Goal: Information Seeking & Learning: Learn about a topic

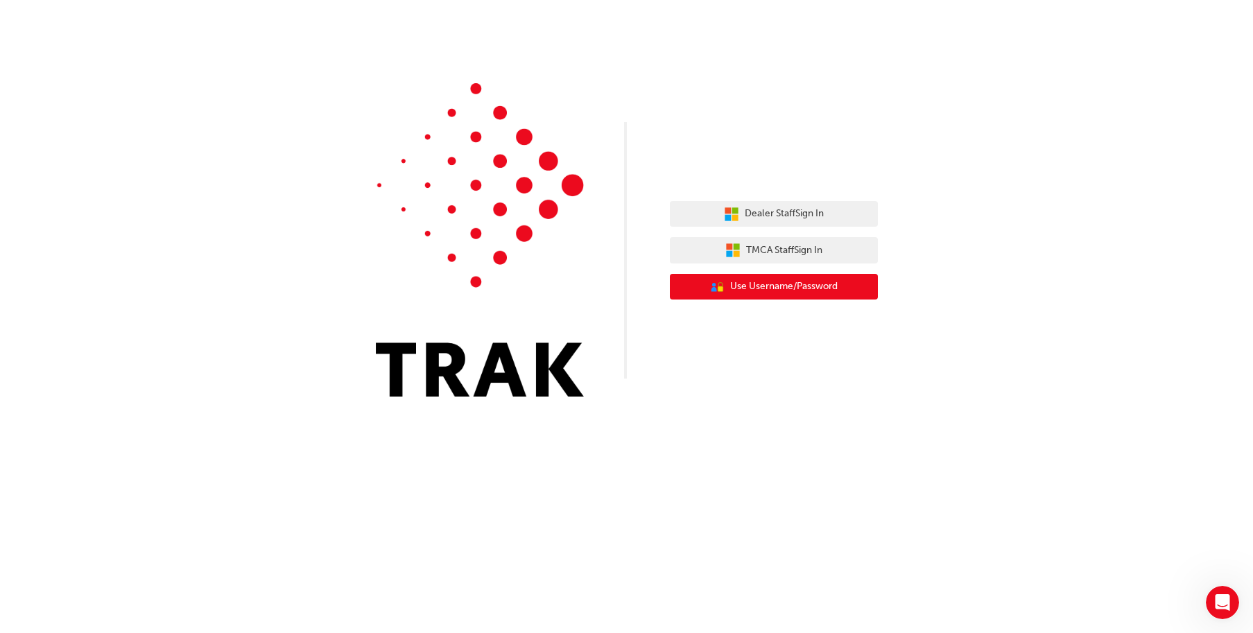
click at [843, 289] on button "User Authentication Icon - Blue Person, Gold Lock Use Username/Password" at bounding box center [774, 287] width 208 height 26
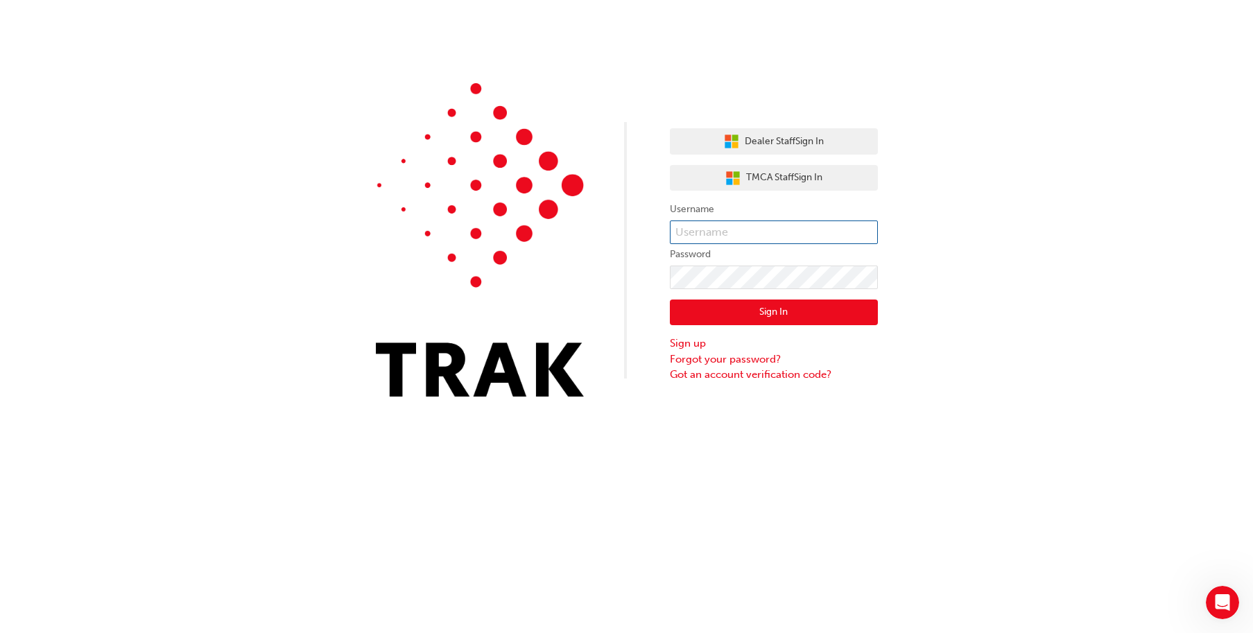
click at [825, 236] on input "text" at bounding box center [774, 233] width 208 height 24
type input "fraser.morgan@dealercom.com.au"
drag, startPoint x: 862, startPoint y: 235, endPoint x: 622, endPoint y: 232, distance: 239.3
click at [622, 232] on div "Dealer Staff Sign In TMCA Staff Sign In Username fraser.morgan@dealercom.com.au…" at bounding box center [626, 209] width 1253 height 418
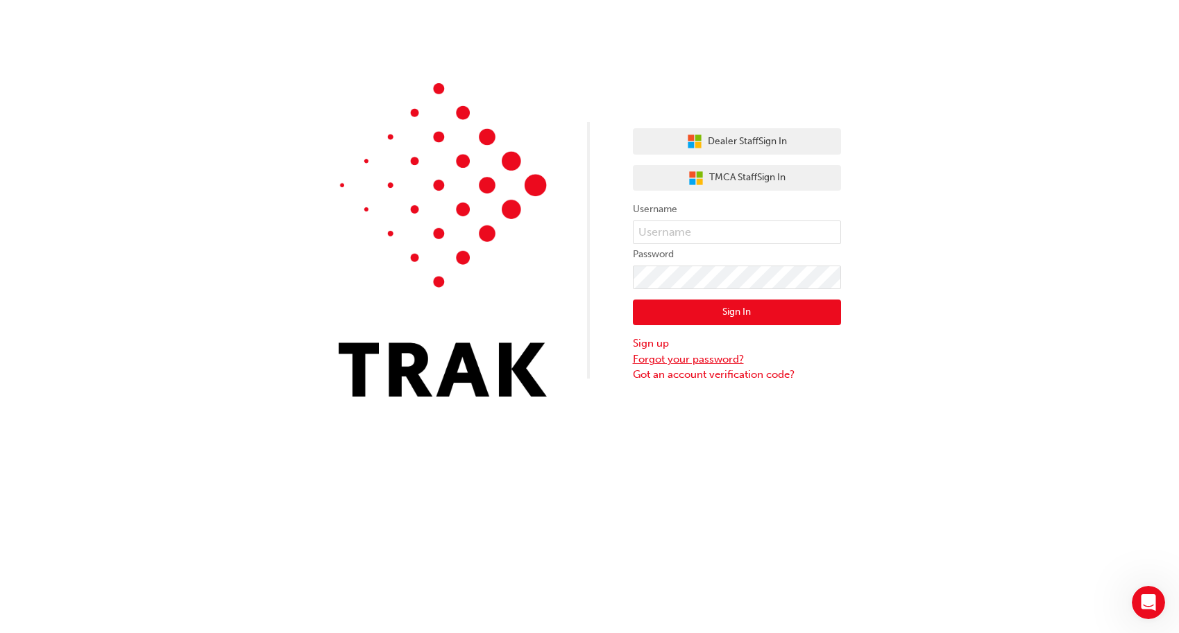
click at [692, 363] on link "Forgot your password?" at bounding box center [737, 360] width 208 height 16
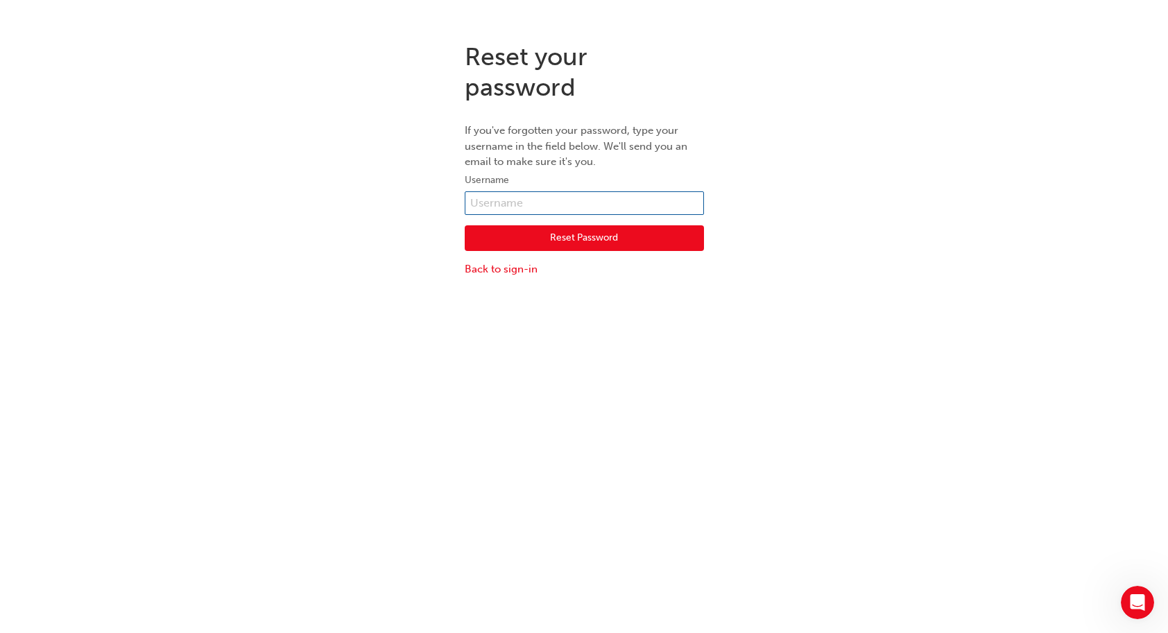
click at [513, 207] on input "text" at bounding box center [584, 203] width 239 height 24
type input "fraser.morgan@dealercom.com.au"
click at [554, 241] on button "Reset Password" at bounding box center [584, 238] width 239 height 26
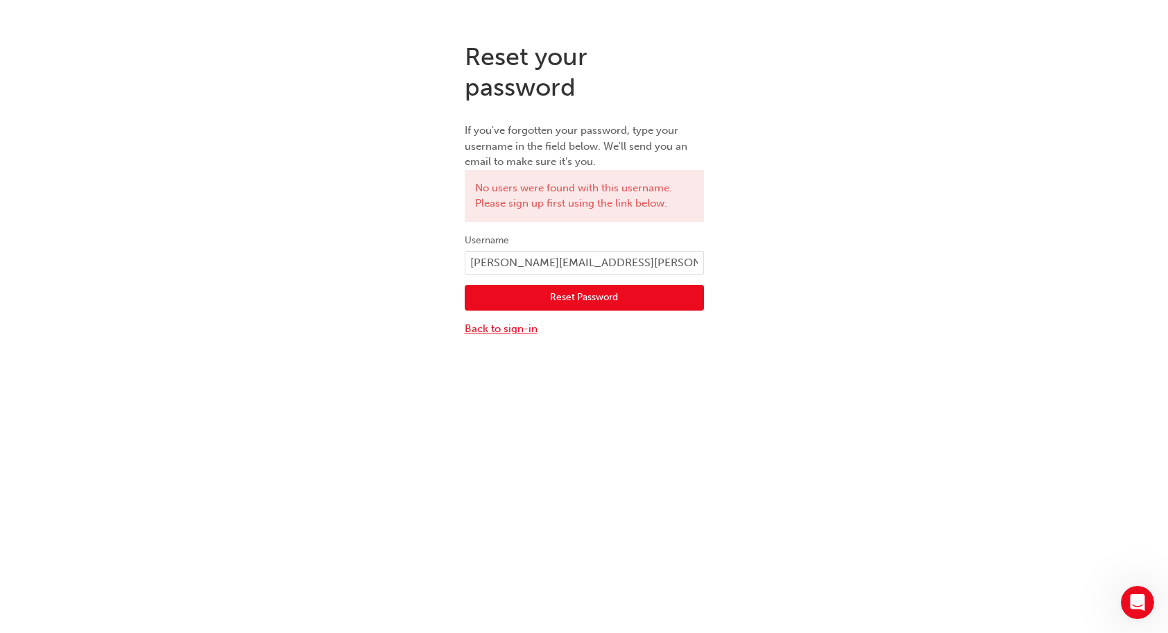
click at [504, 329] on link "Back to sign-in" at bounding box center [584, 329] width 239 height 16
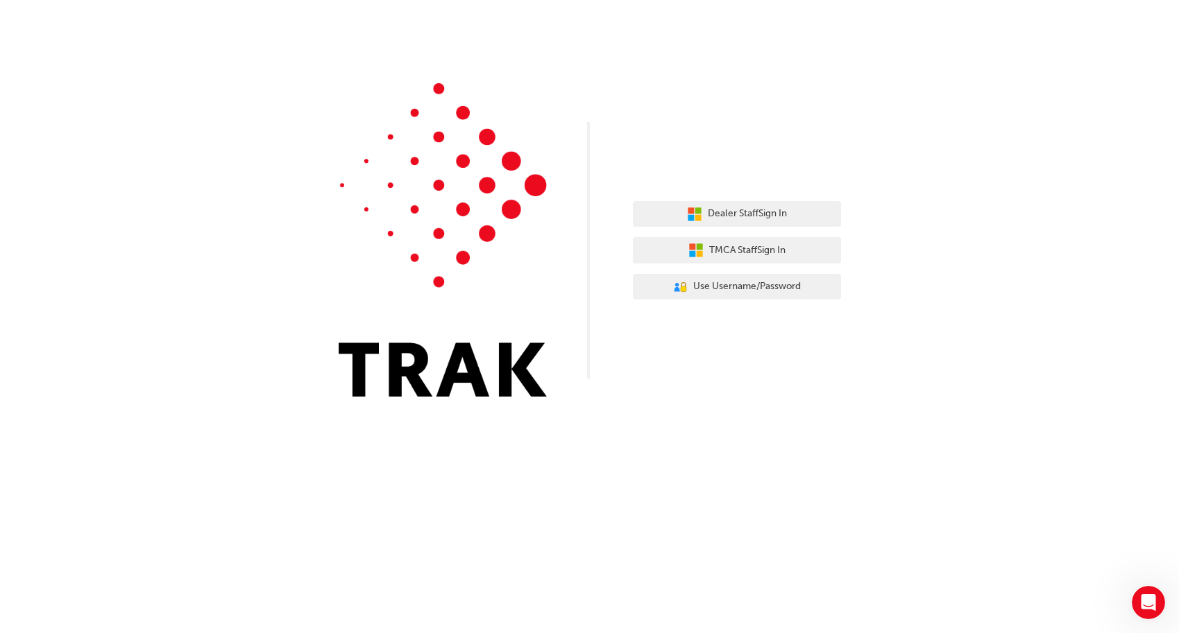
click at [708, 125] on div "Dealer Staff Sign In TMCA Staff Sign In User Authentication Icon - Blue Person,…" at bounding box center [589, 209] width 1179 height 418
click at [725, 289] on span "Use Username/Password" at bounding box center [747, 287] width 108 height 16
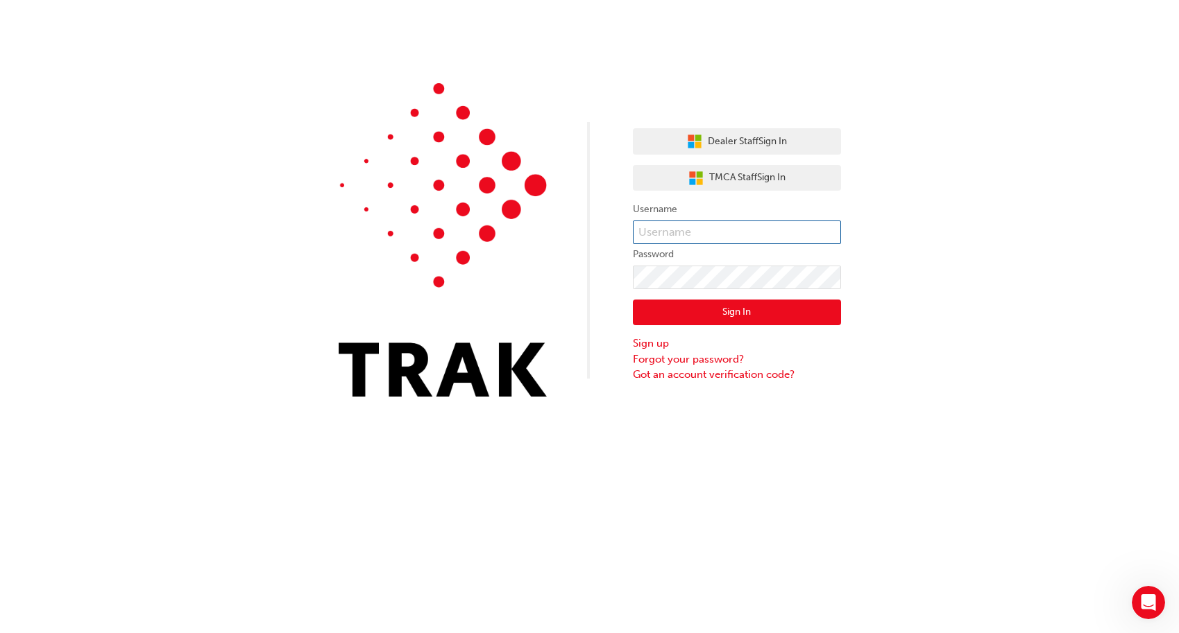
click at [717, 231] on input "text" at bounding box center [737, 233] width 208 height 24
type input "fraser.morgan"
click at [785, 320] on button "Sign In" at bounding box center [737, 313] width 208 height 26
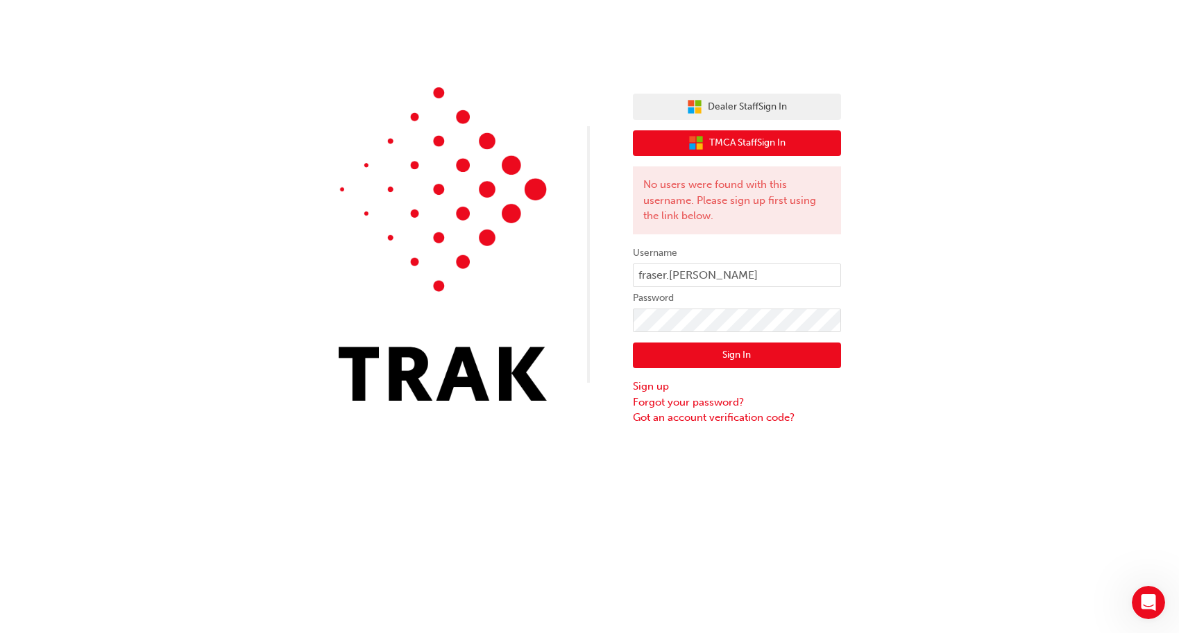
click at [751, 146] on span "TMCA Staff Sign In" at bounding box center [747, 143] width 76 height 16
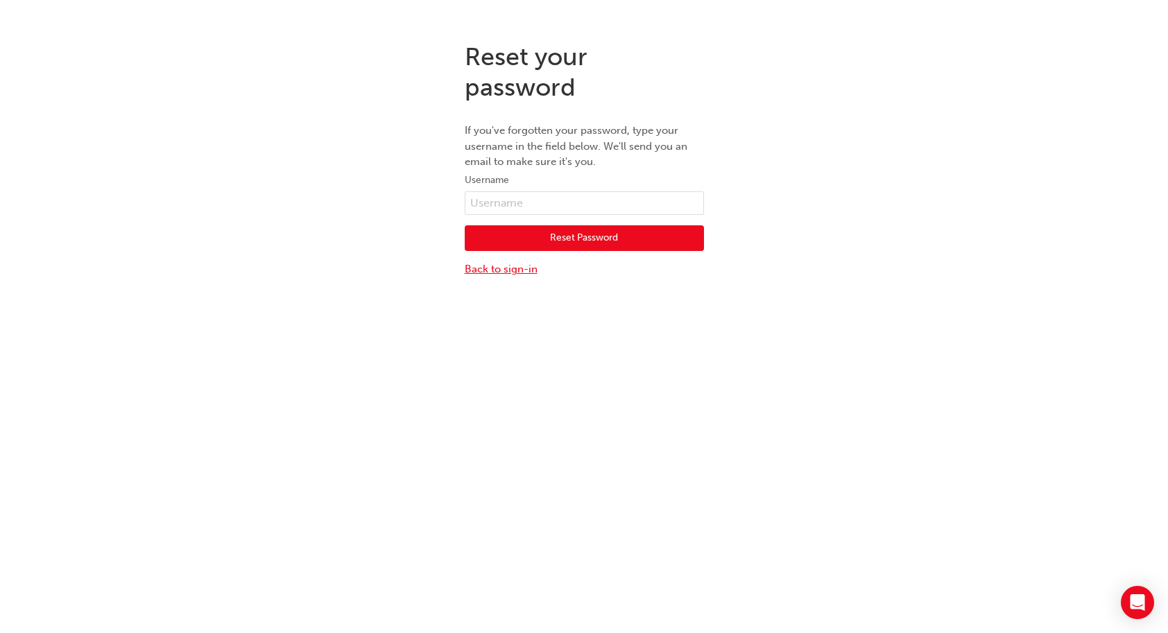
click at [470, 262] on link "Back to sign-in" at bounding box center [584, 270] width 239 height 16
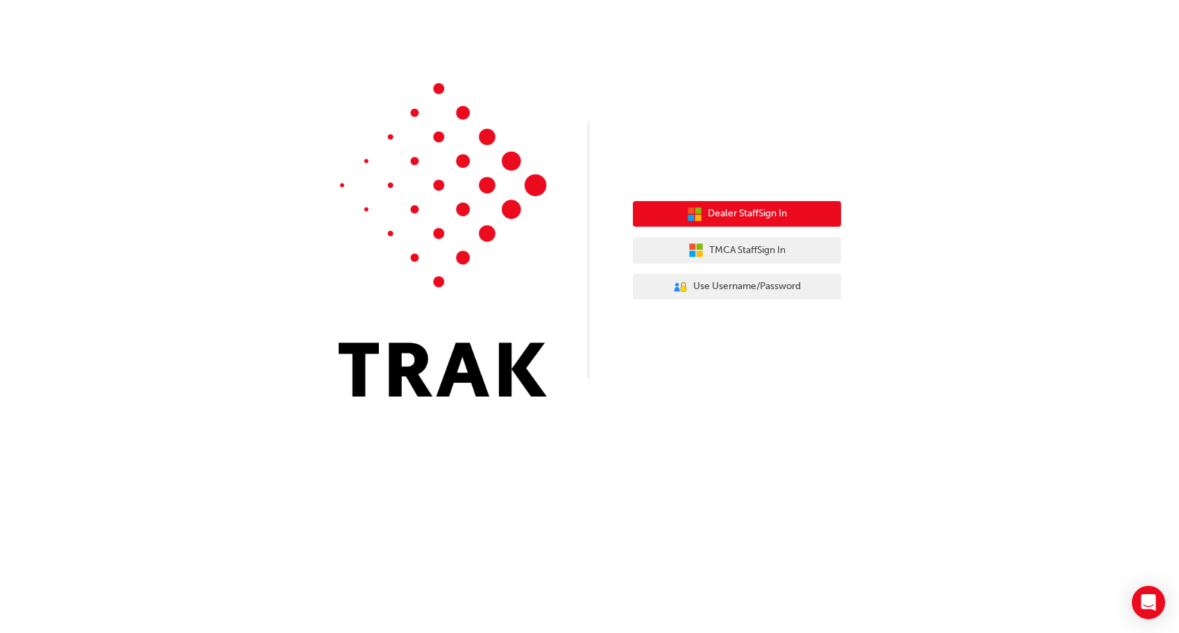
click at [699, 223] on button "Dealer Staff Sign In" at bounding box center [737, 214] width 208 height 26
click at [802, 200] on div "Dealer Staff Sign In TMCA Staff Sign In User Authentication Icon - Blue Person,…" at bounding box center [737, 251] width 208 height 120
click at [764, 218] on span "Dealer Staff Sign In" at bounding box center [747, 214] width 79 height 16
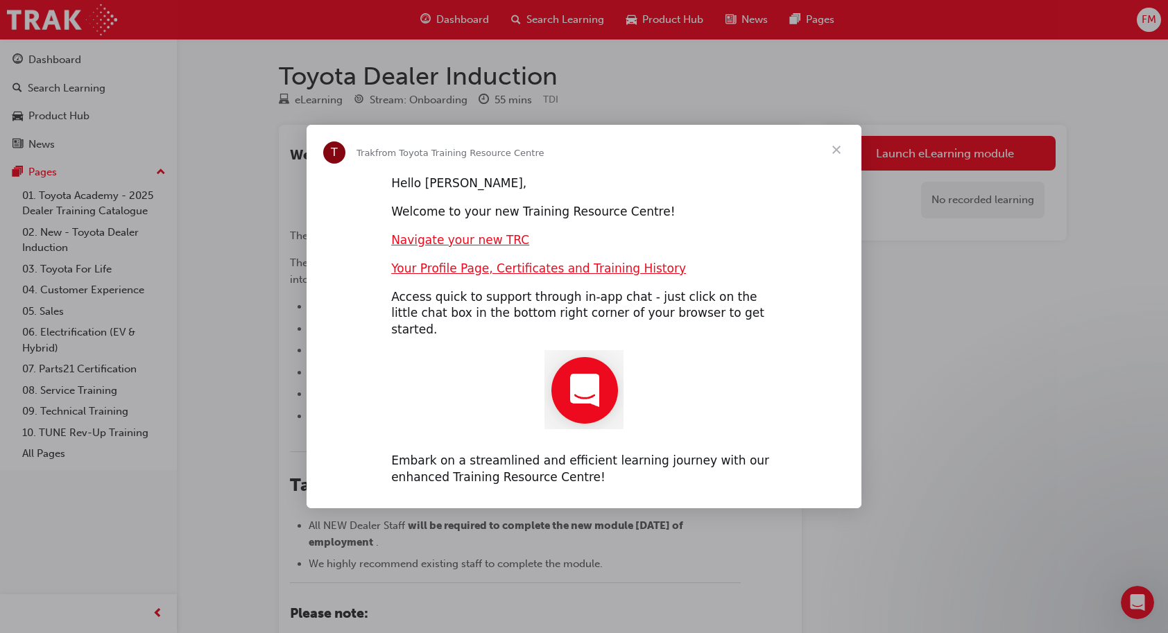
click at [837, 161] on span "Close" at bounding box center [837, 150] width 50 height 50
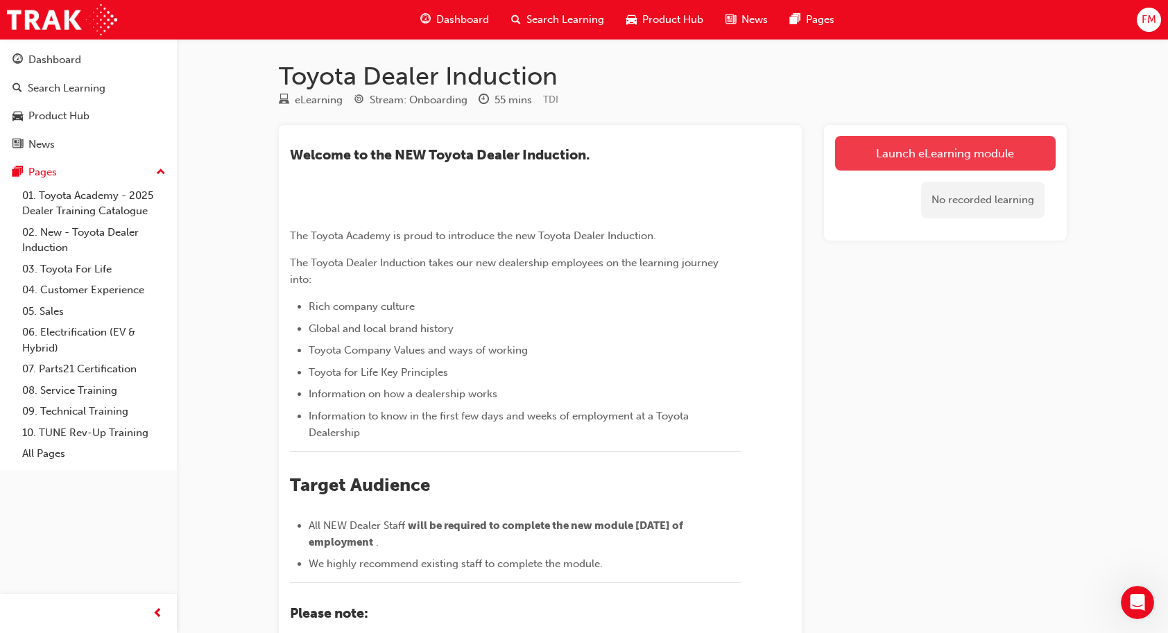
click at [960, 150] on link "Launch eLearning module" at bounding box center [945, 153] width 221 height 35
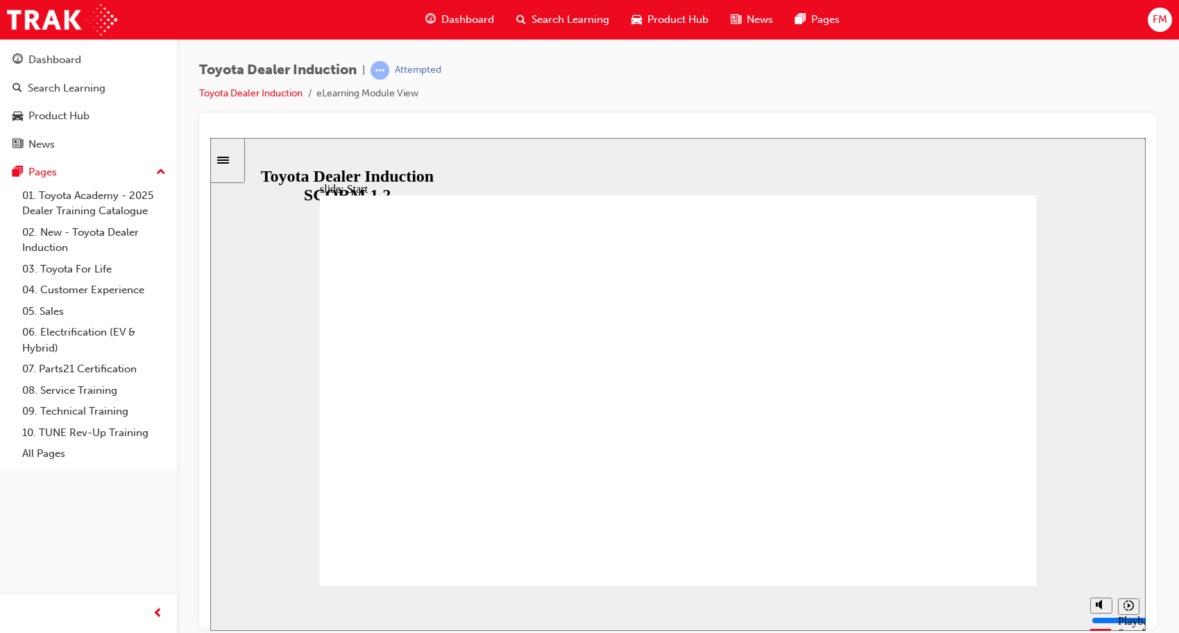
type input "4500"
type input "9"
type input "5500"
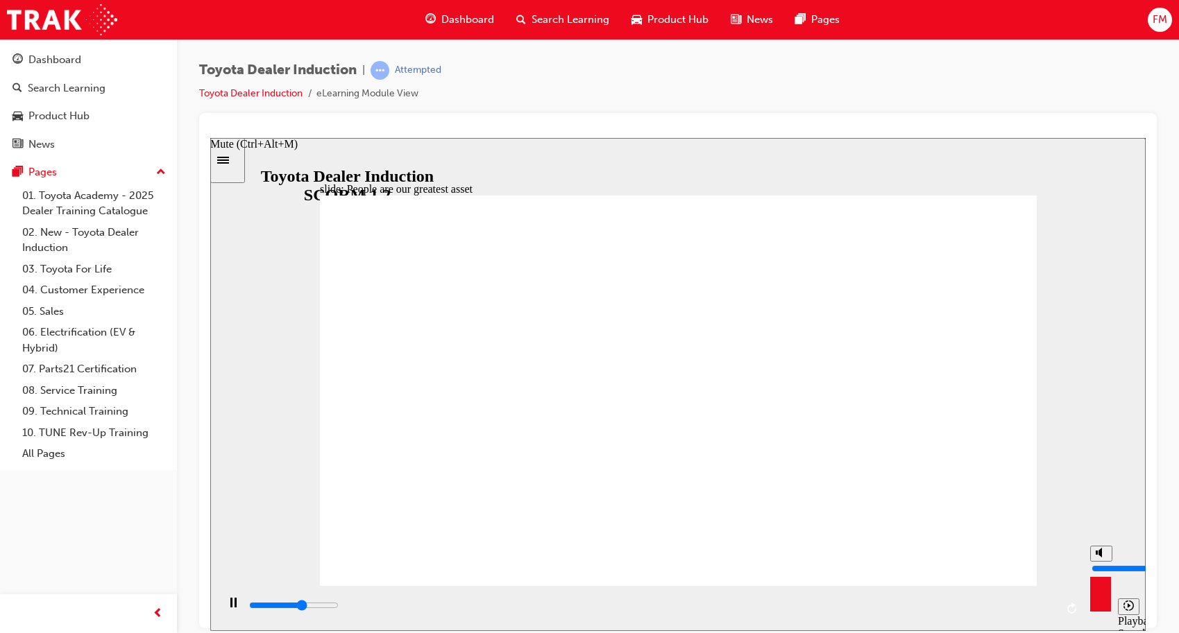
type input "9"
click at [1099, 563] on input "volume" at bounding box center [1135, 568] width 89 height 11
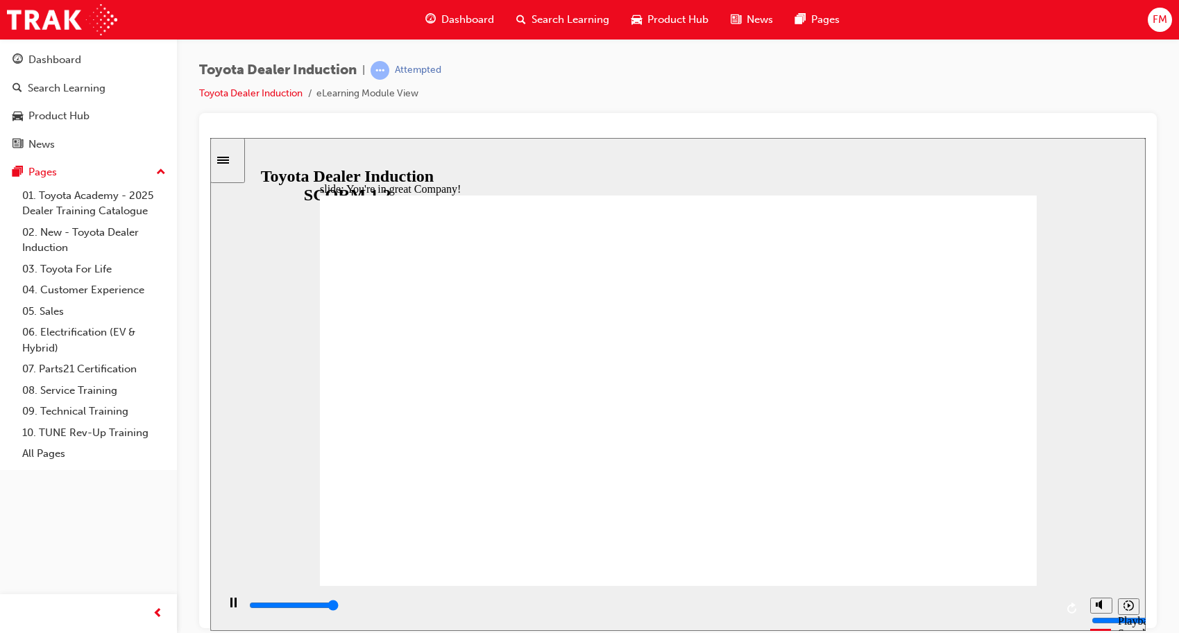
type input "7500"
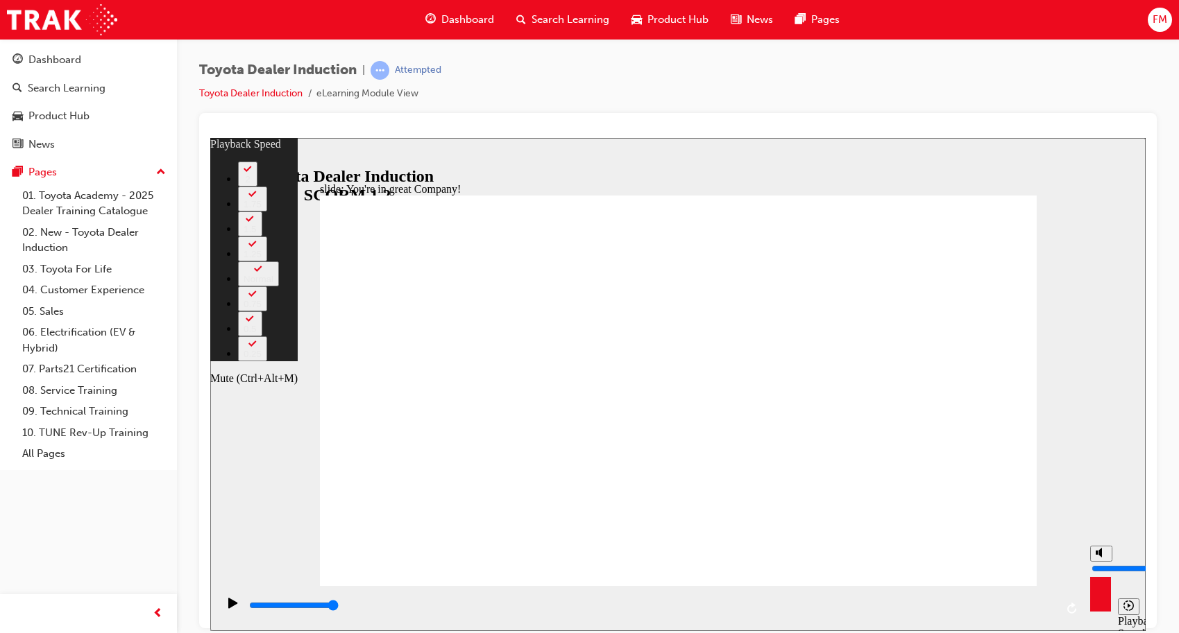
type input "45"
type input "10"
type input "45"
type input "10"
type input "45"
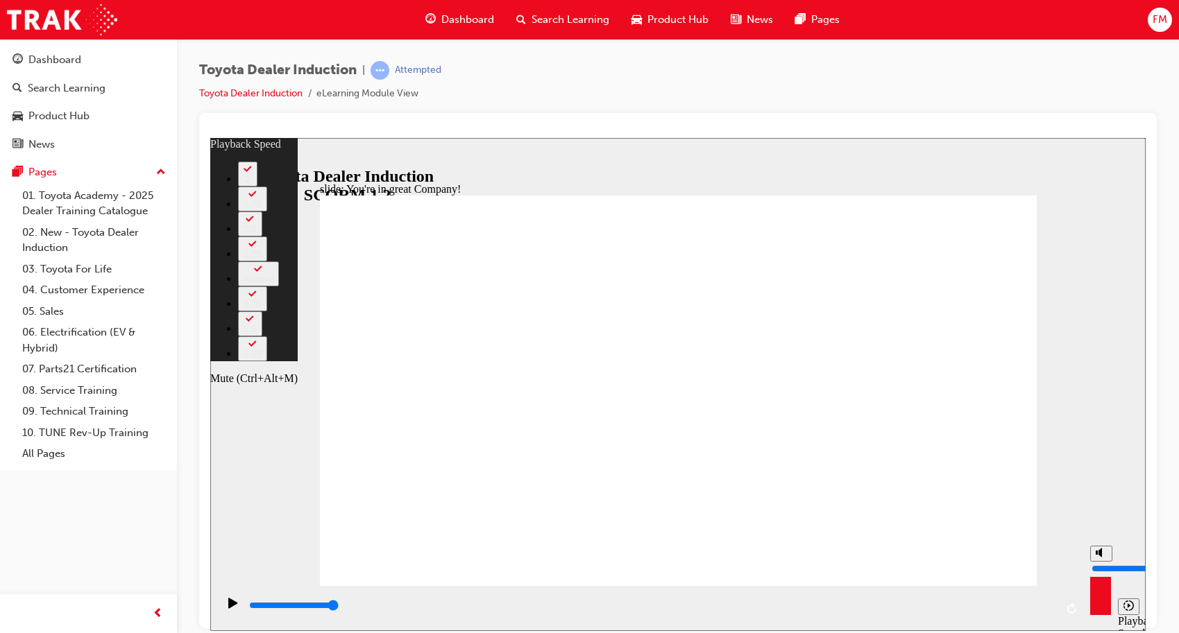
type input "10"
click at [1100, 563] on input "volume" at bounding box center [1135, 568] width 89 height 11
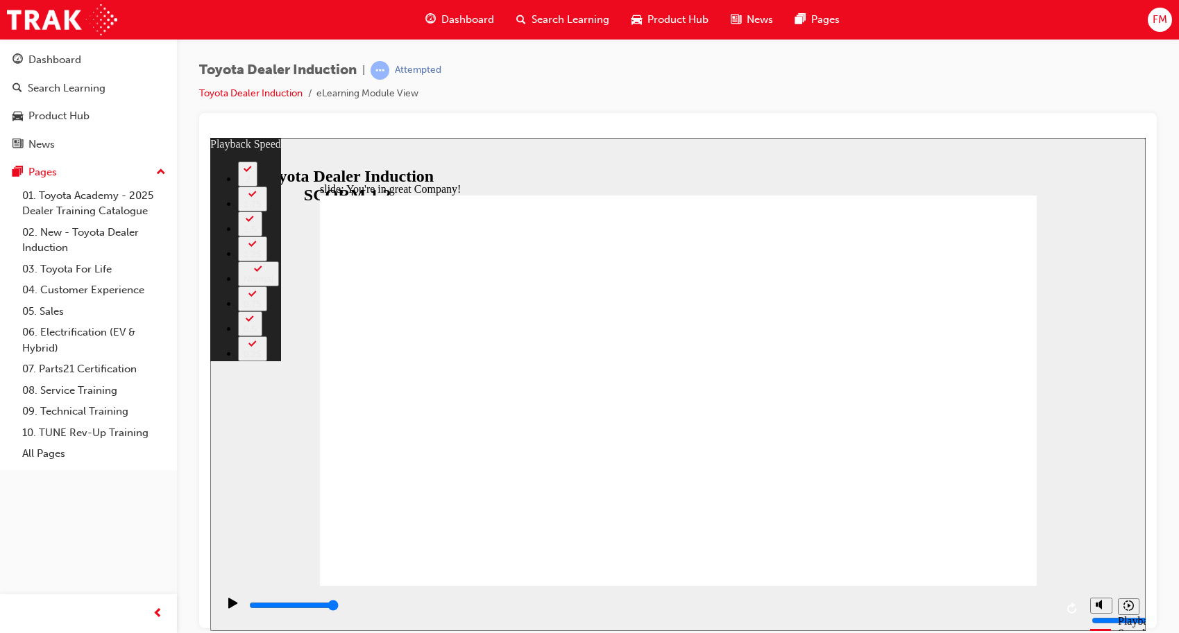
type input "156"
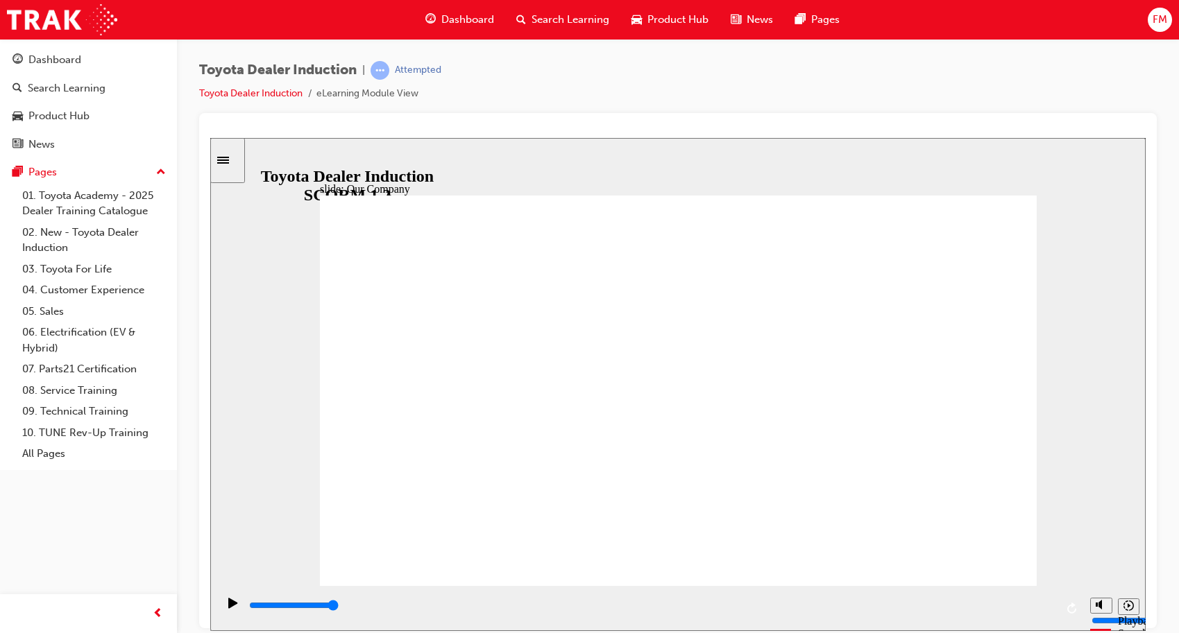
drag, startPoint x: 483, startPoint y: 517, endPoint x: 647, endPoint y: 517, distance: 163.7
drag, startPoint x: 669, startPoint y: 513, endPoint x: 791, endPoint y: 517, distance: 122.2
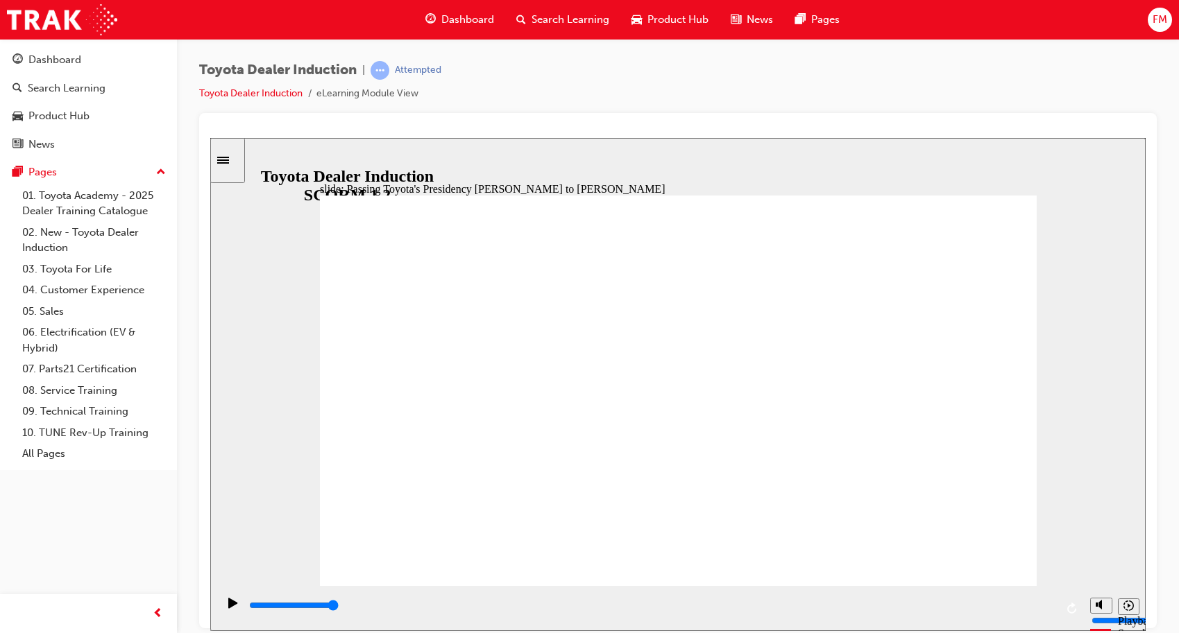
type input "5000"
radio input "true"
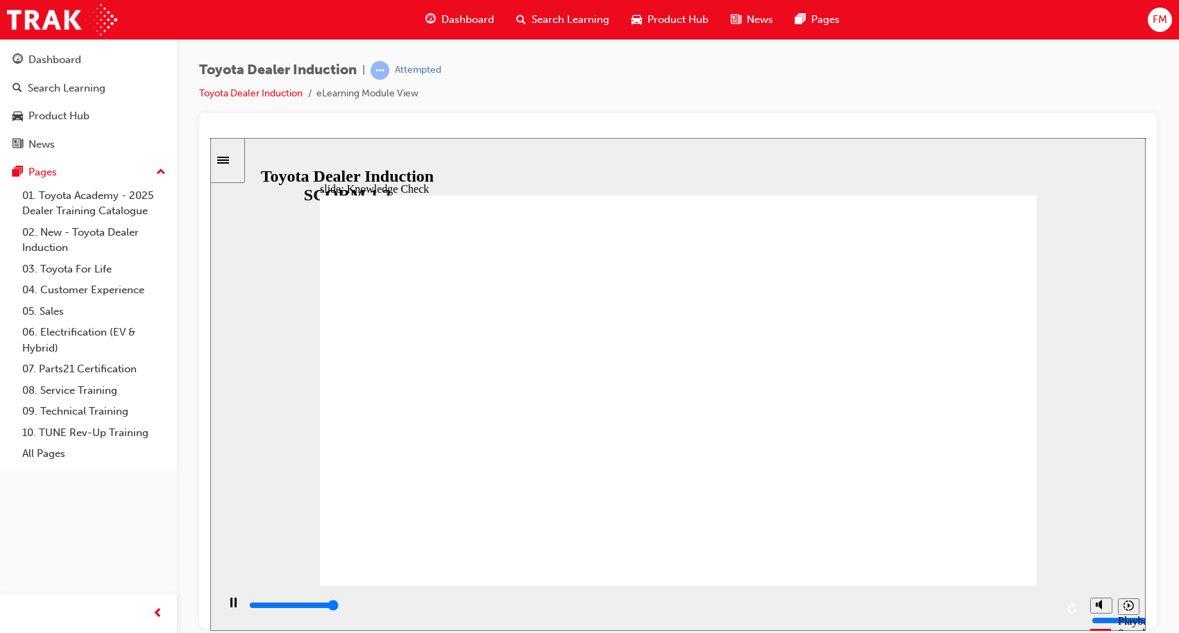
type input "5000"
radio input "true"
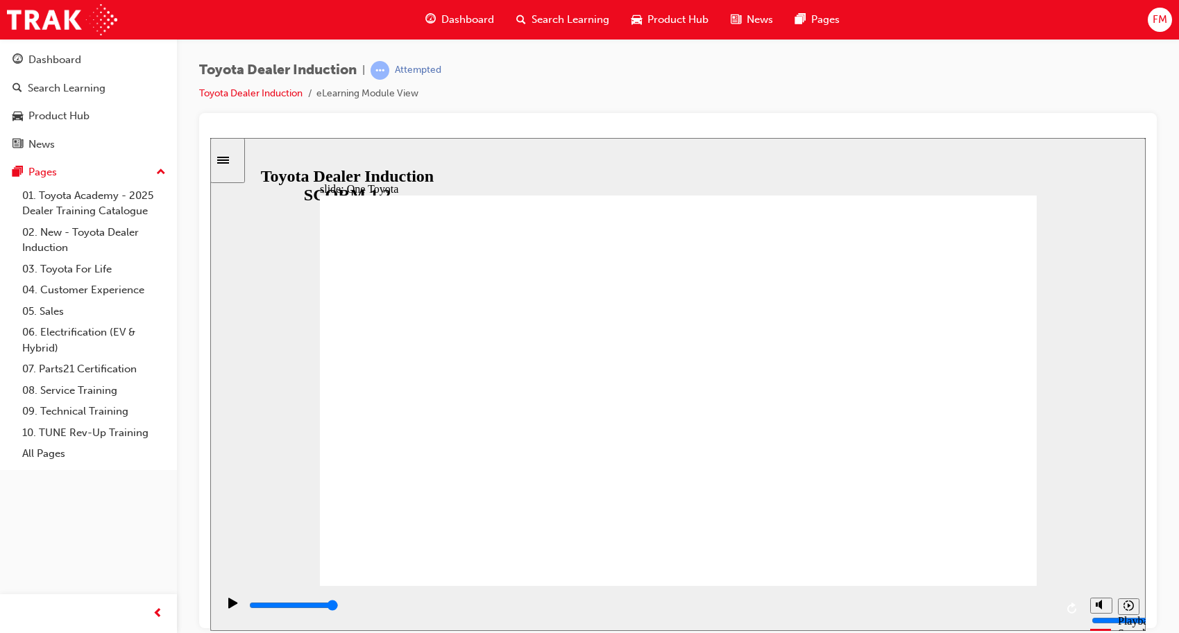
type input "15300"
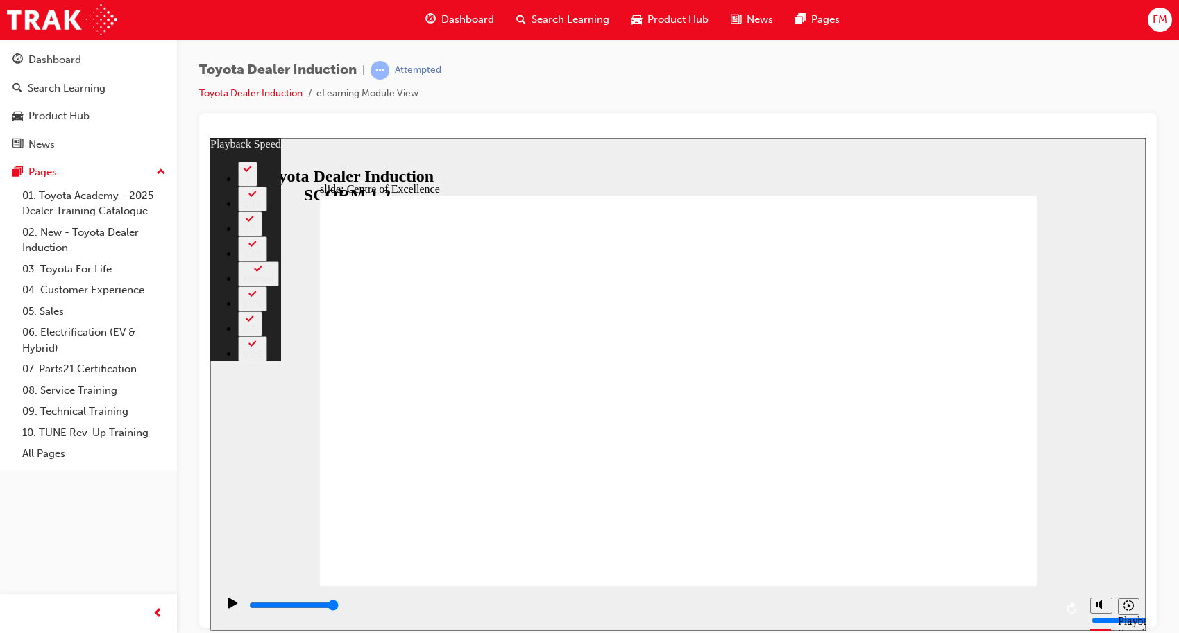
type input "248"
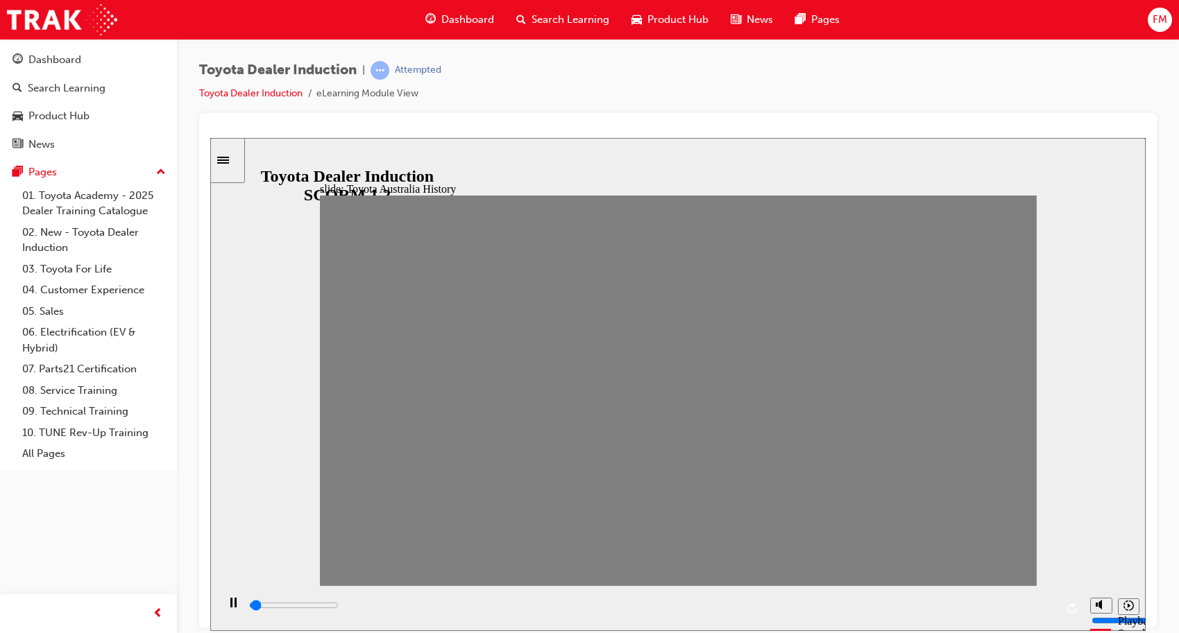
drag, startPoint x: 350, startPoint y: 411, endPoint x: 366, endPoint y: 406, distance: 17.2
drag, startPoint x: 381, startPoint y: 406, endPoint x: 412, endPoint y: 402, distance: 31.4
drag, startPoint x: 412, startPoint y: 404, endPoint x: 424, endPoint y: 406, distance: 12.0
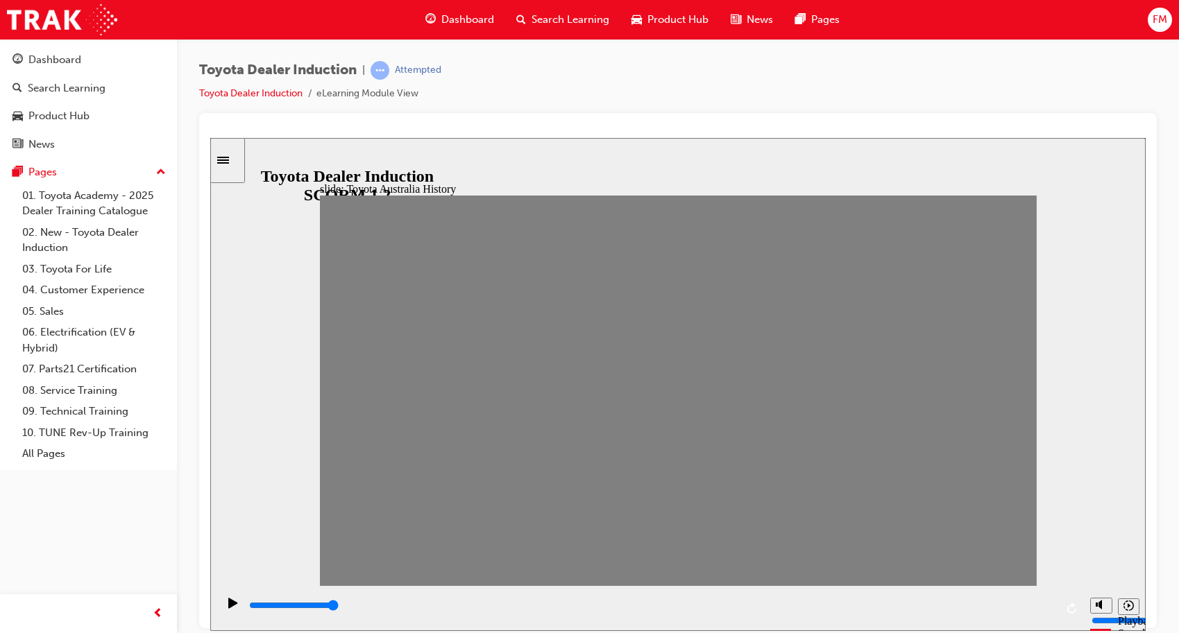
drag, startPoint x: 412, startPoint y: 406, endPoint x: 443, endPoint y: 409, distance: 30.7
drag, startPoint x: 439, startPoint y: 404, endPoint x: 465, endPoint y: 404, distance: 26.4
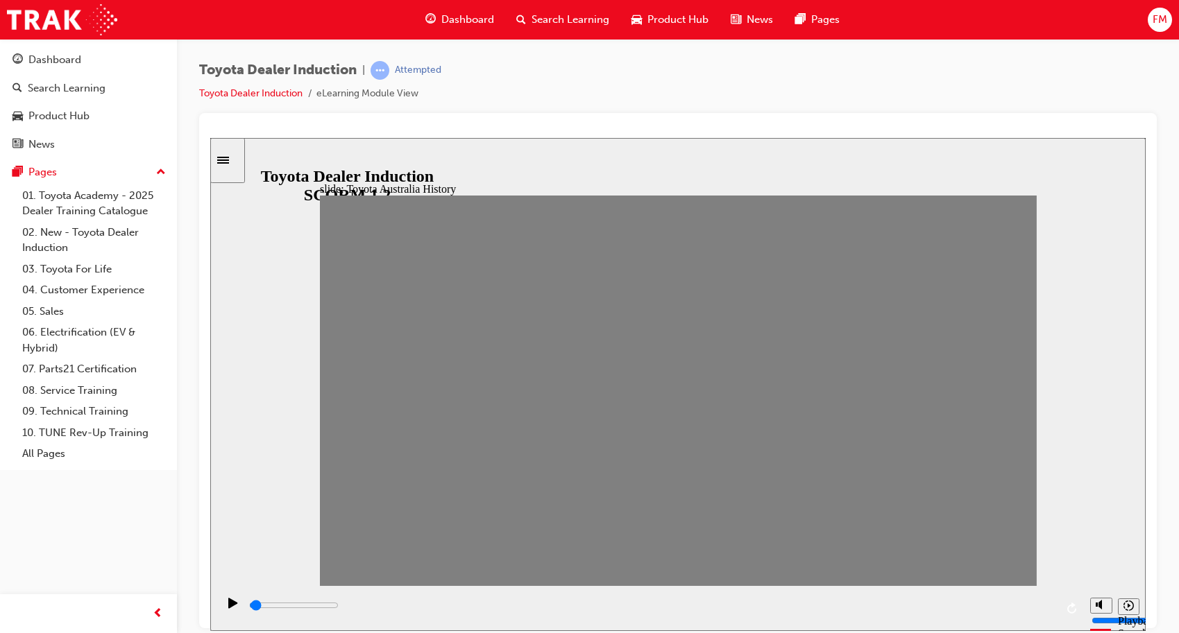
drag, startPoint x: 471, startPoint y: 398, endPoint x: 499, endPoint y: 400, distance: 27.8
drag, startPoint x: 506, startPoint y: 397, endPoint x: 563, endPoint y: 400, distance: 56.9
type input "0"
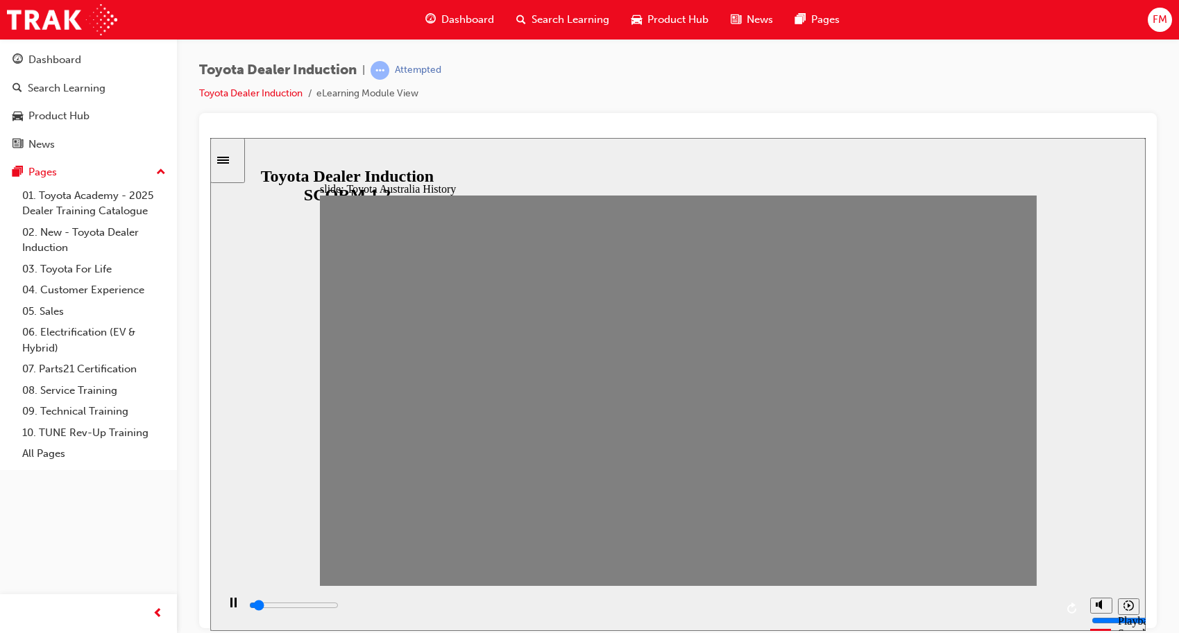
type input "6"
drag, startPoint x: 565, startPoint y: 402, endPoint x: 538, endPoint y: 404, distance: 27.2
type input "0"
type input "7"
drag, startPoint x: 538, startPoint y: 403, endPoint x: 556, endPoint y: 403, distance: 18.0
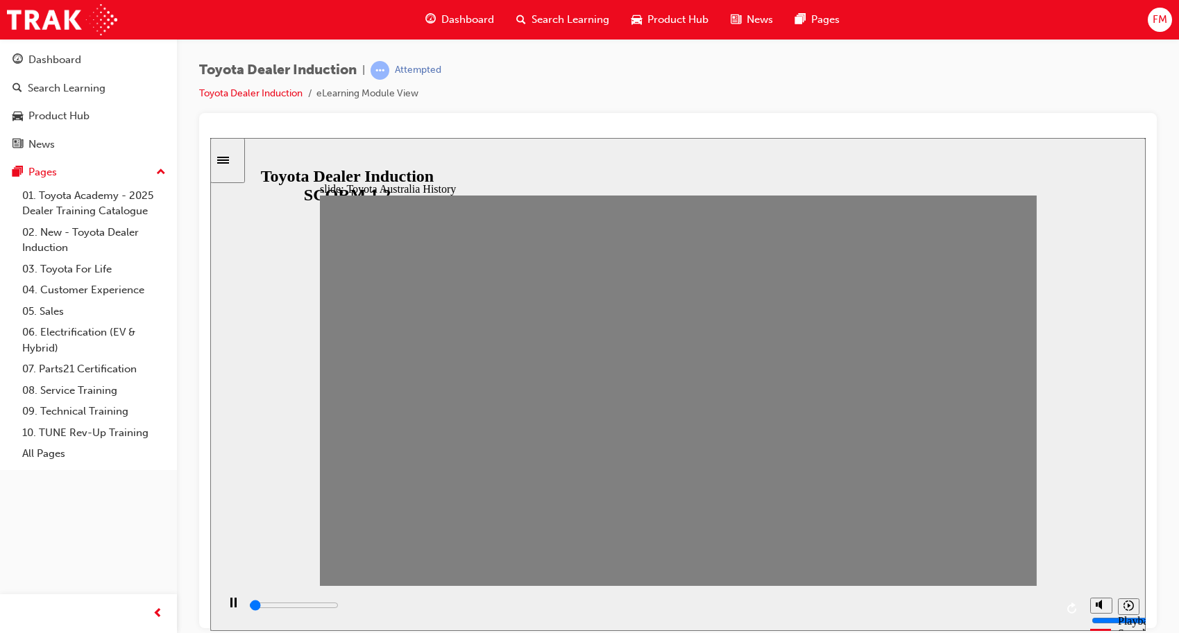
drag, startPoint x: 579, startPoint y: 406, endPoint x: 596, endPoint y: 404, distance: 17.5
drag, startPoint x: 609, startPoint y: 411, endPoint x: 631, endPoint y: 402, distance: 24.0
drag, startPoint x: 637, startPoint y: 403, endPoint x: 676, endPoint y: 408, distance: 39.1
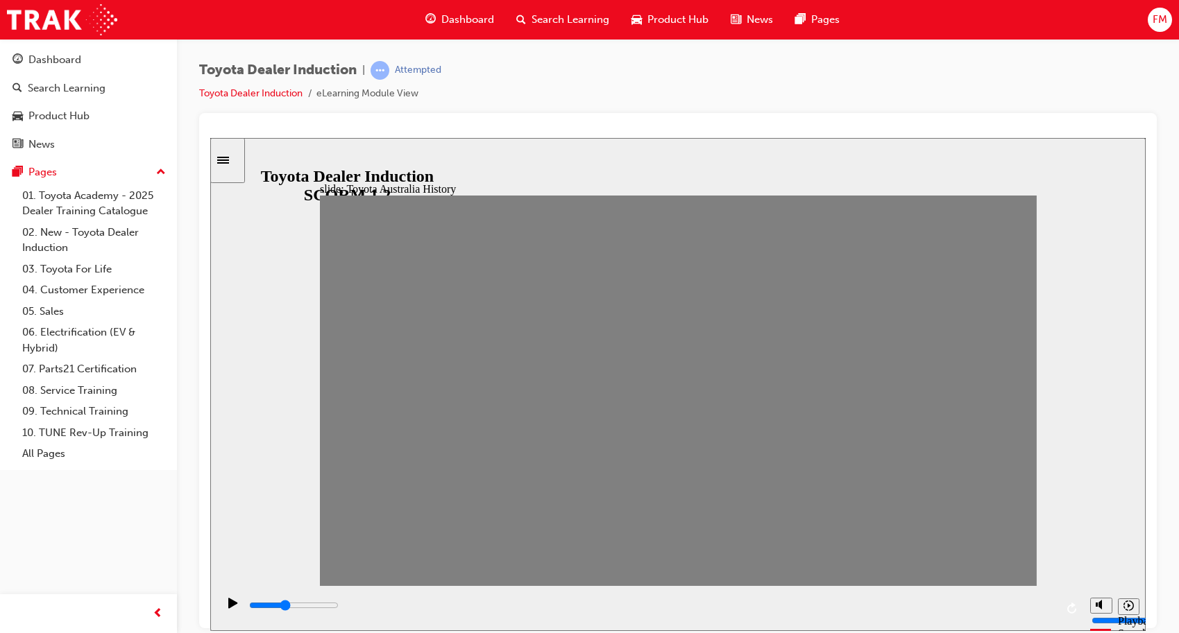
drag, startPoint x: 678, startPoint y: 397, endPoint x: 710, endPoint y: 397, distance: 31.9
drag, startPoint x: 706, startPoint y: 402, endPoint x: 742, endPoint y: 402, distance: 35.4
drag, startPoint x: 737, startPoint y: 404, endPoint x: 756, endPoint y: 404, distance: 18.7
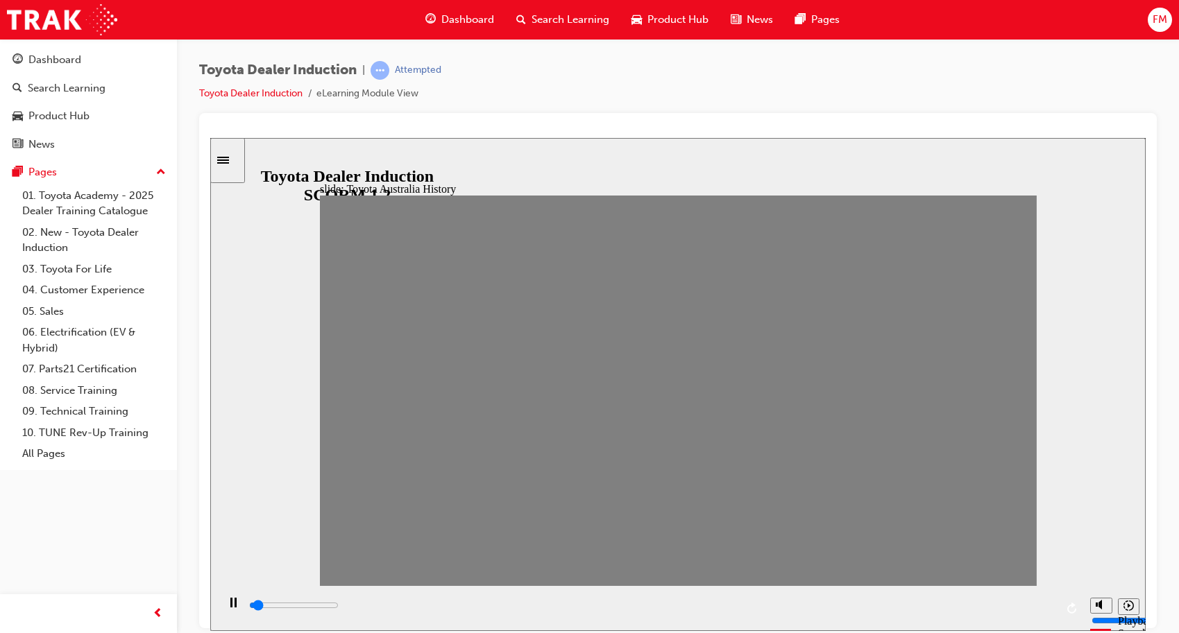
drag, startPoint x: 771, startPoint y: 406, endPoint x: 793, endPoint y: 406, distance: 21.5
drag, startPoint x: 800, startPoint y: 404, endPoint x: 820, endPoint y: 403, distance: 19.5
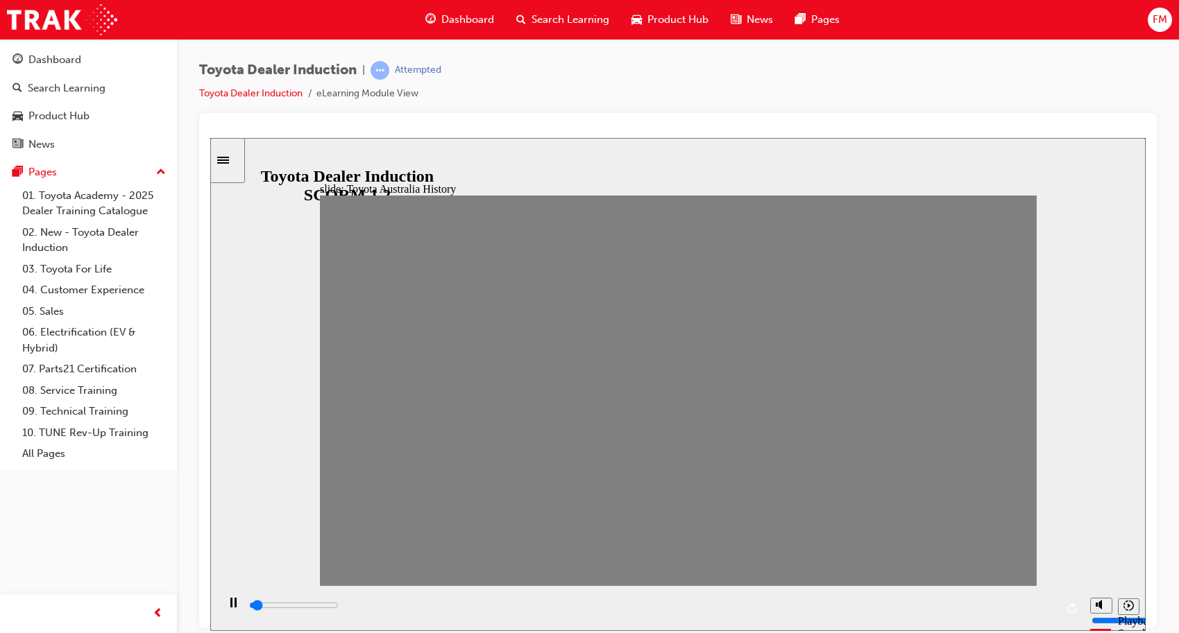
drag, startPoint x: 838, startPoint y: 409, endPoint x: 858, endPoint y: 405, distance: 20.4
drag, startPoint x: 864, startPoint y: 408, endPoint x: 901, endPoint y: 409, distance: 36.8
drag, startPoint x: 906, startPoint y: 402, endPoint x: 932, endPoint y: 405, distance: 26.5
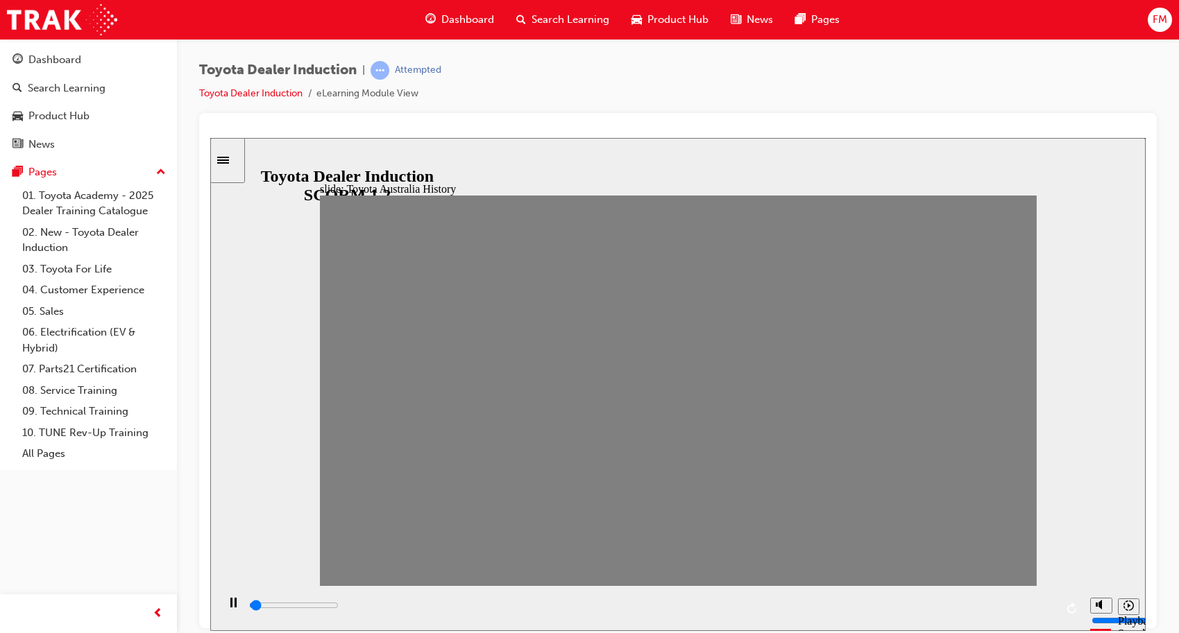
drag, startPoint x: 932, startPoint y: 402, endPoint x: 957, endPoint y: 404, distance: 25.1
drag, startPoint x: 972, startPoint y: 402, endPoint x: 996, endPoint y: 404, distance: 24.4
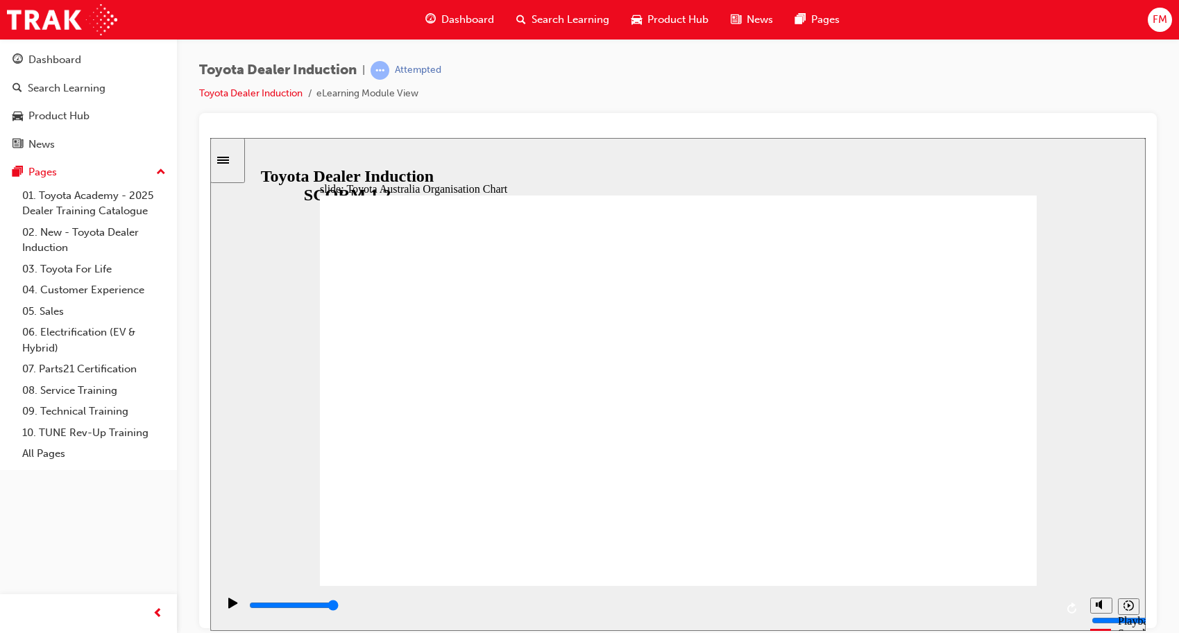
type input "5000"
radio input "true"
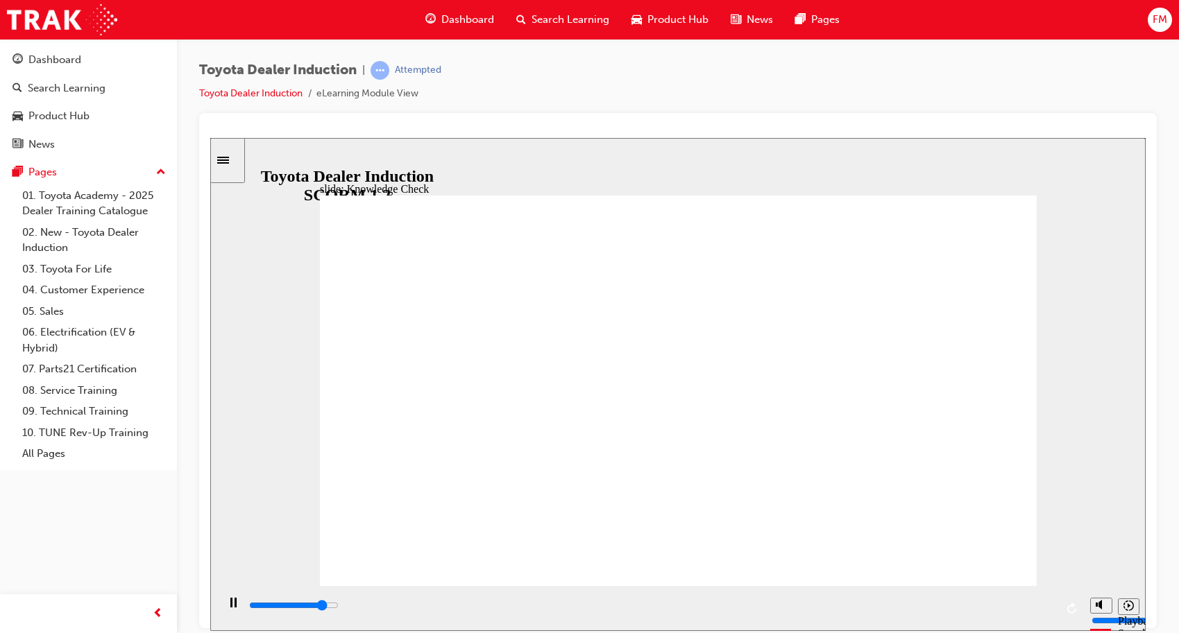
type input "4400"
radio input "true"
type input "5000"
radio input "true"
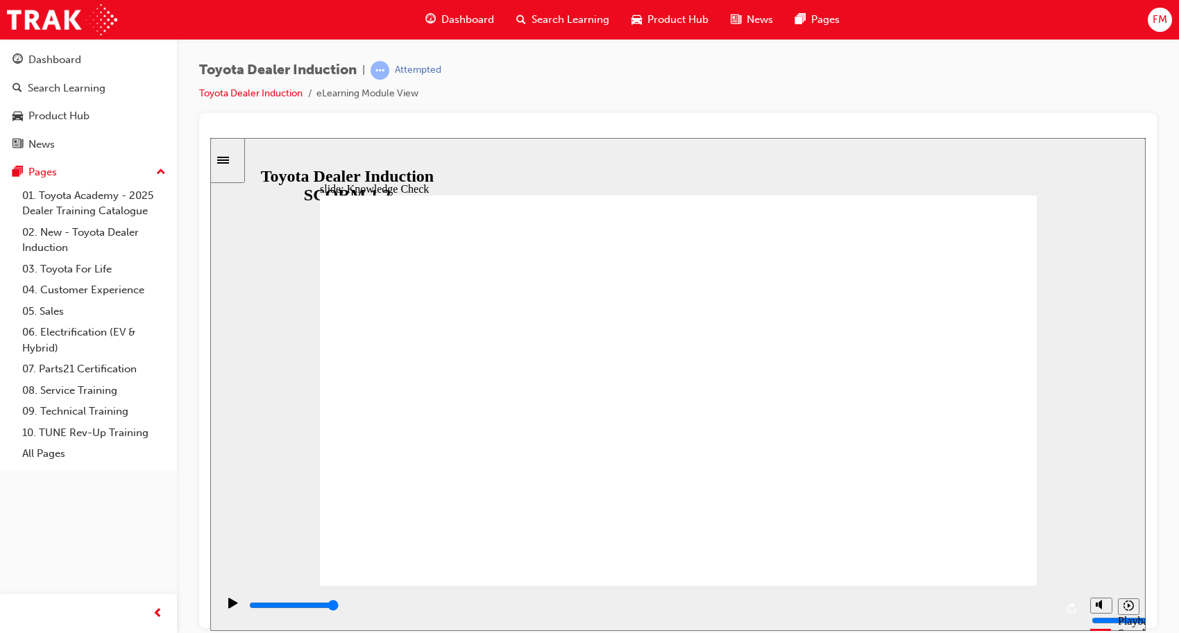
type input "9200"
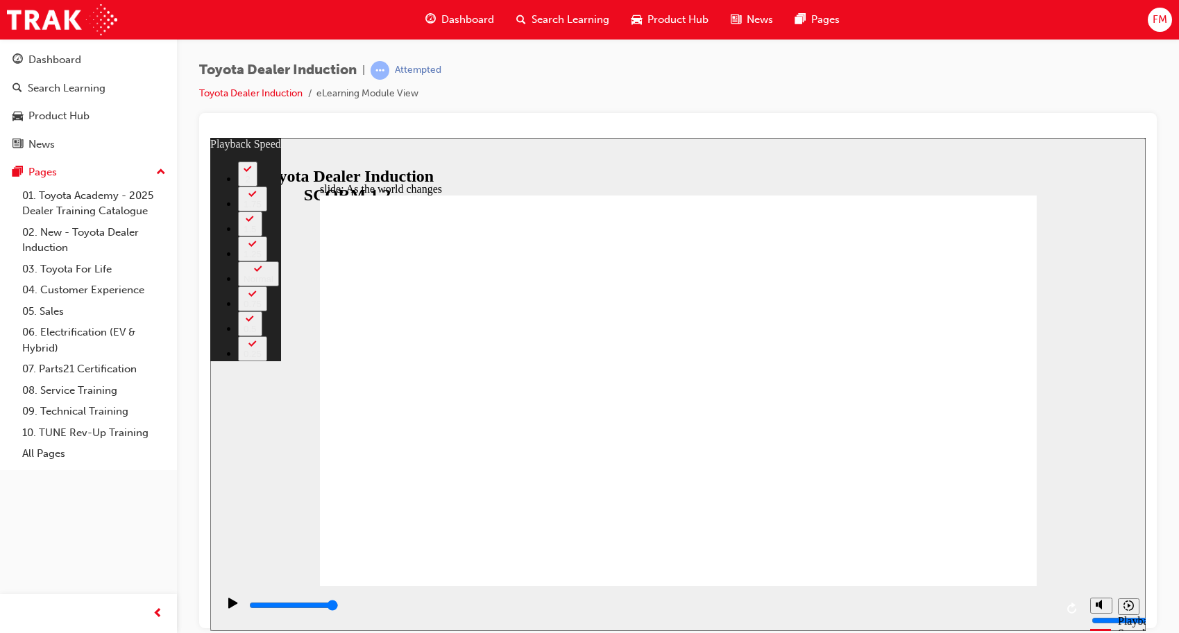
type input "128"
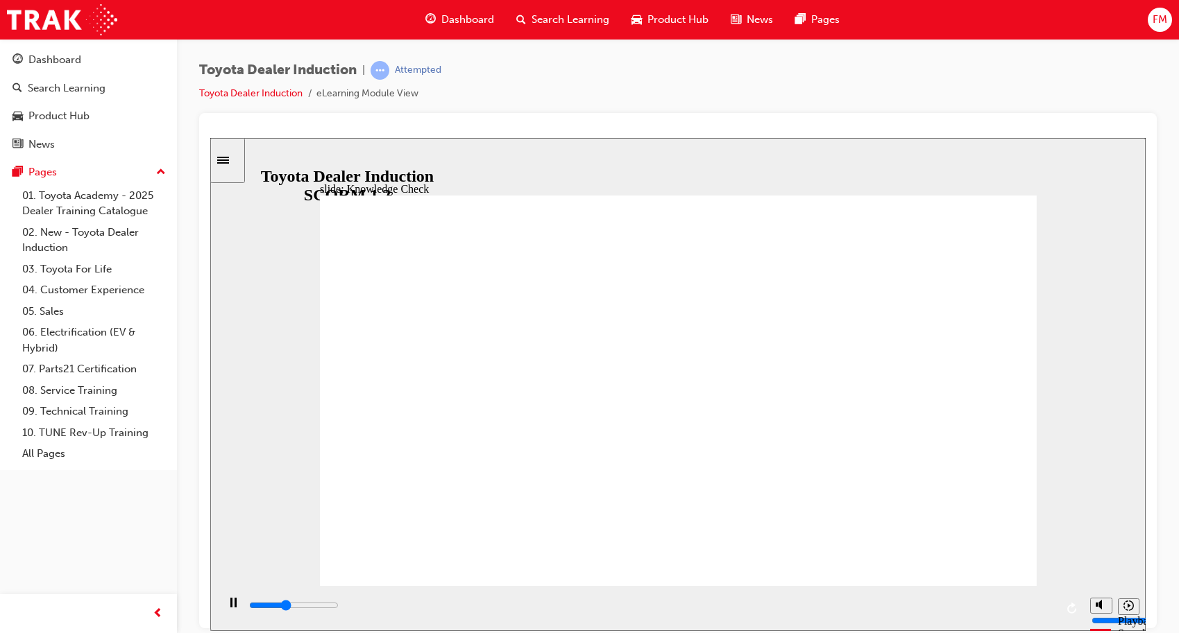
type input "4500"
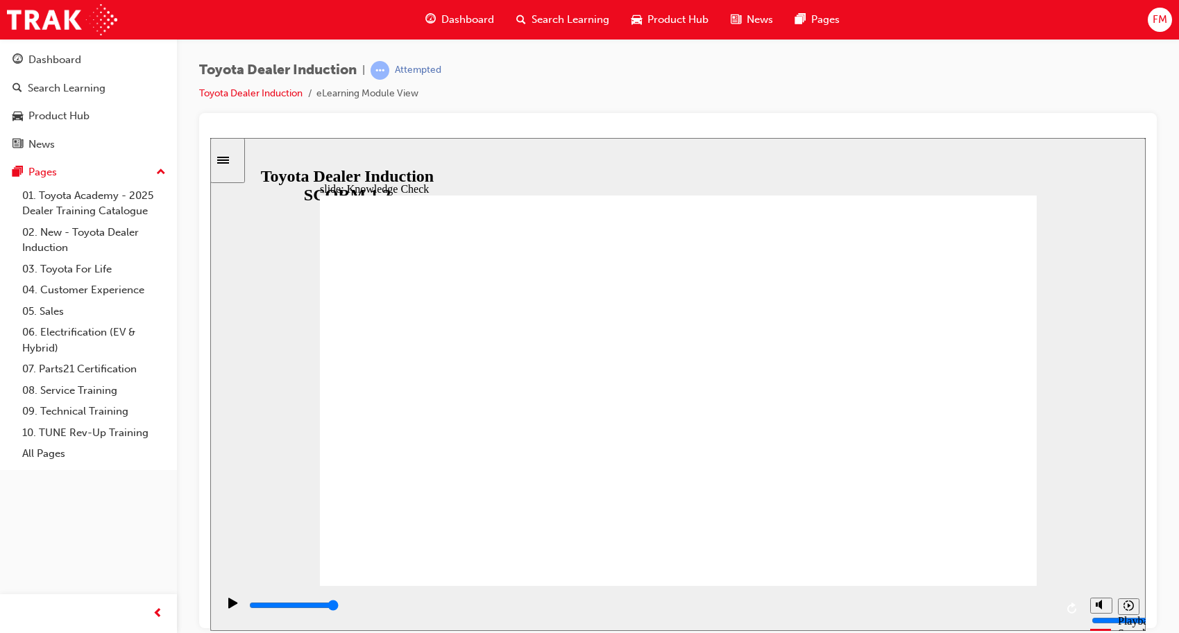
type input "h"
type input "ha"
type input "hap"
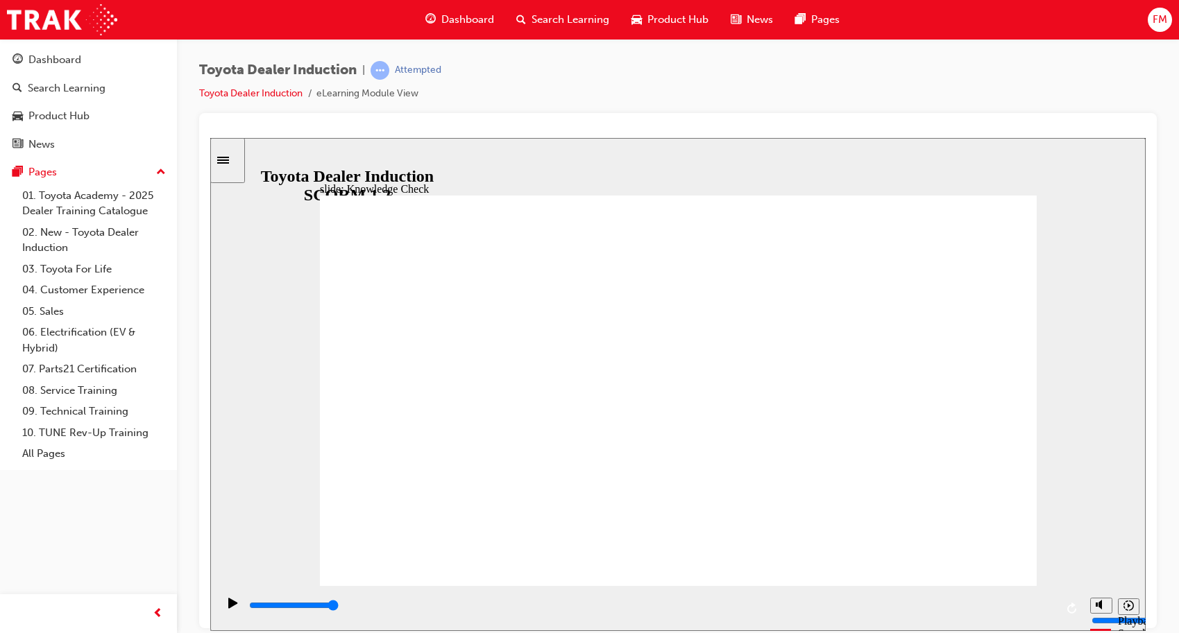
type input "hap"
type input "hapi"
type input "hapin"
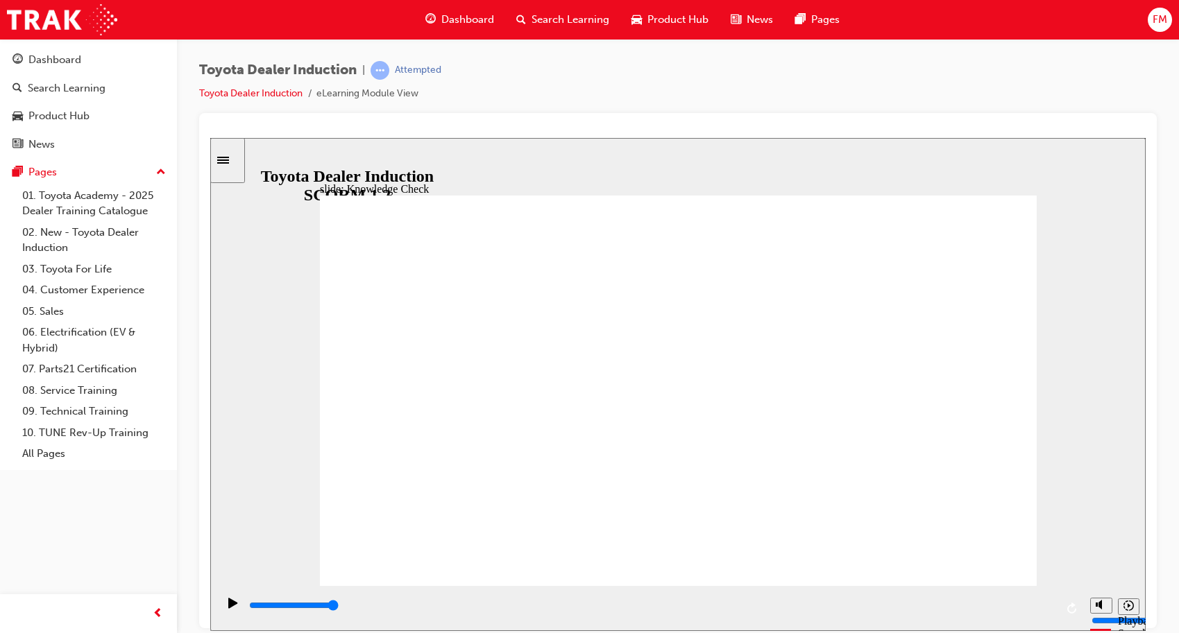
type input "hapine"
type input "hapines"
type input "hapiness"
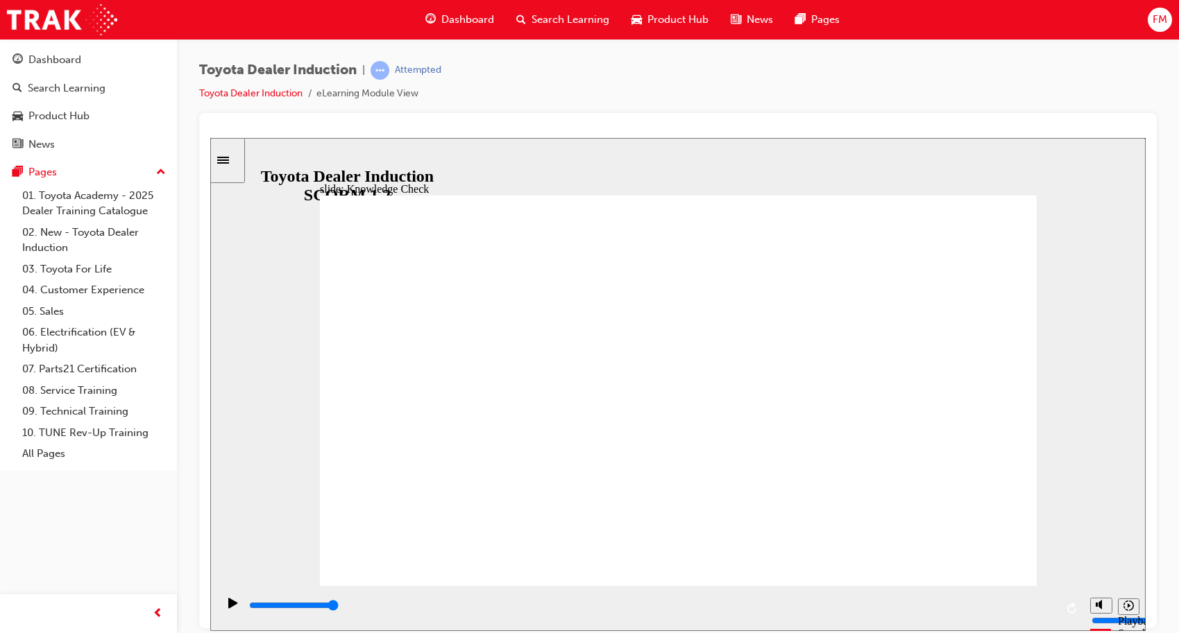
type input "hapiness"
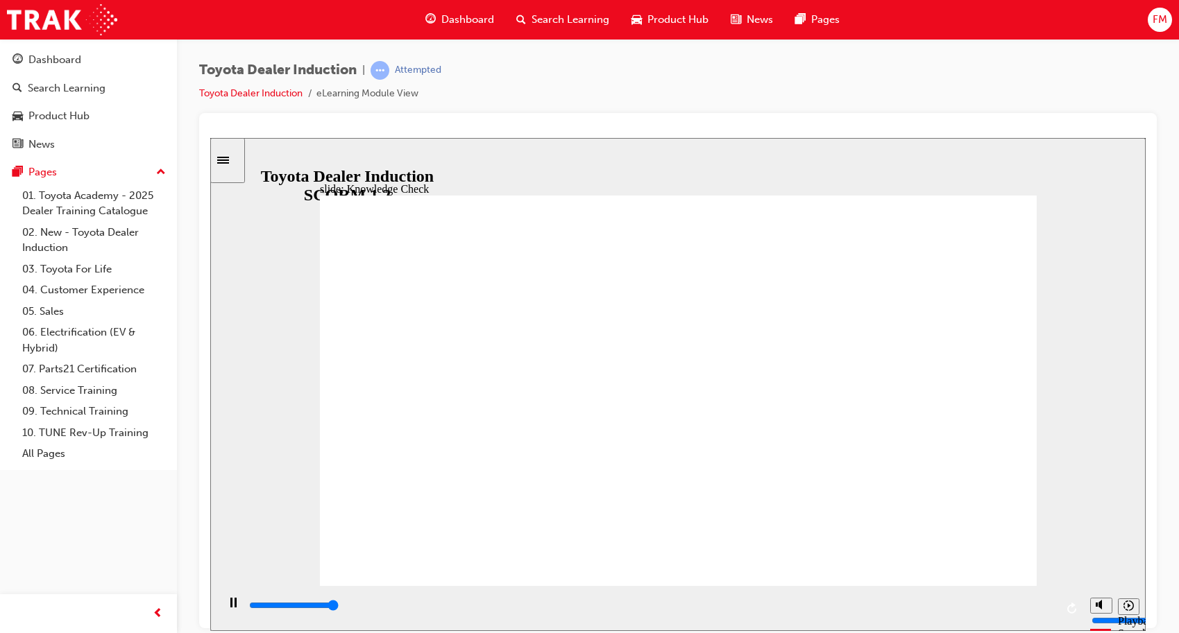
type input "5000"
type input "h"
type input "ha"
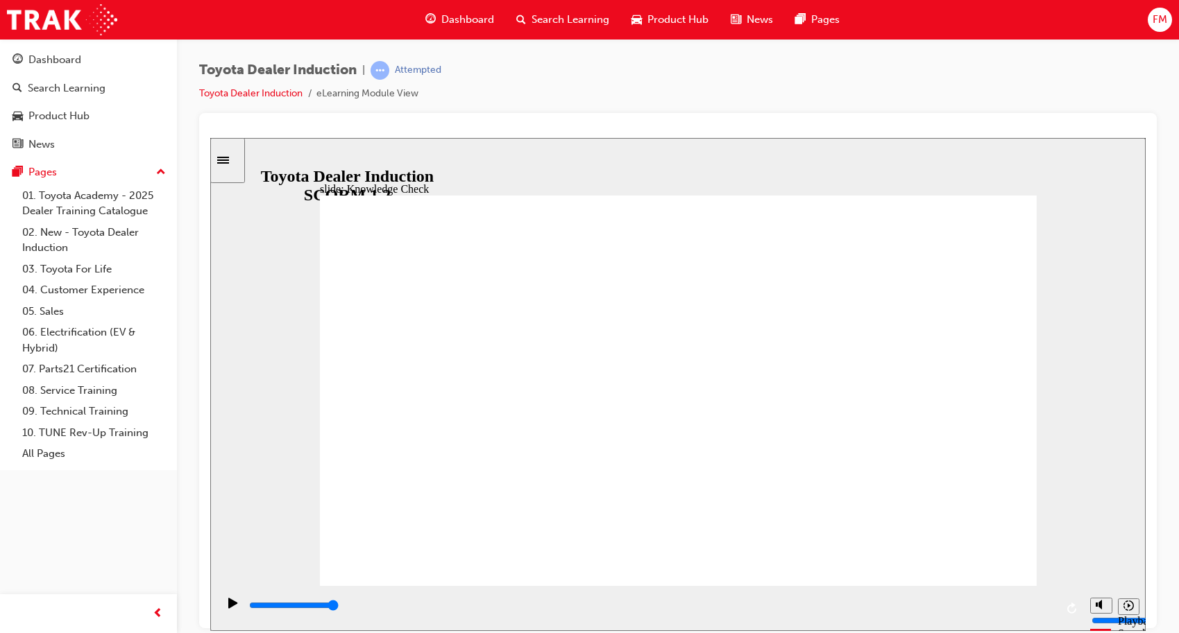
type input "hap"
type input "happ"
type input "happi"
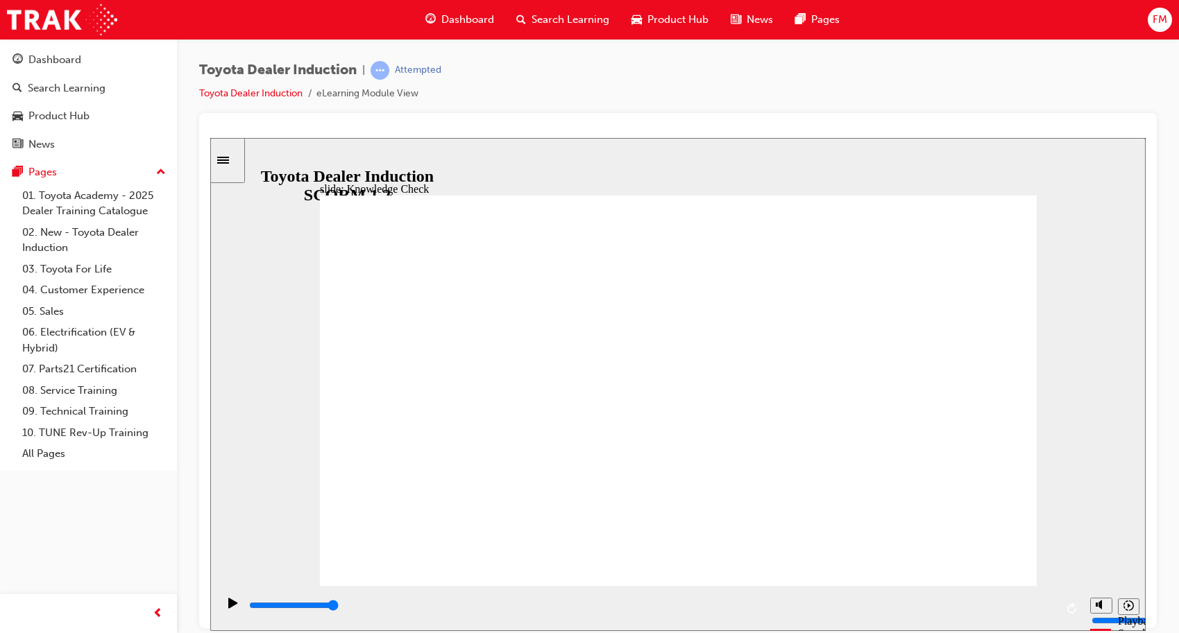
type input "happi"
type input "happie"
type input "happier"
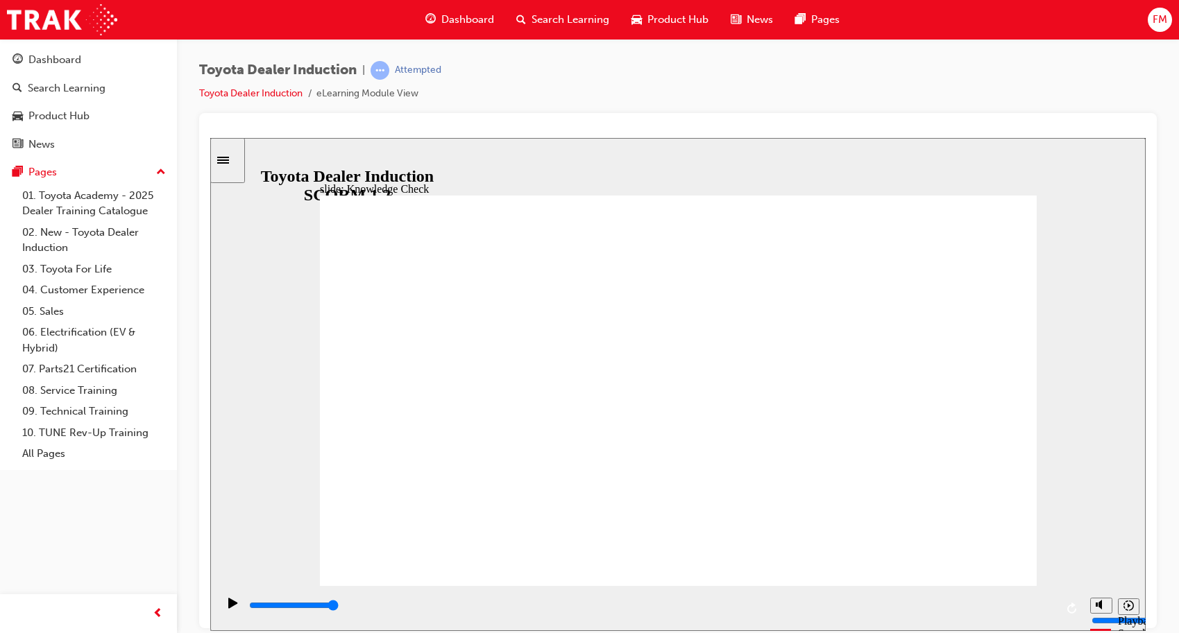
type input "happier"
type input "6500"
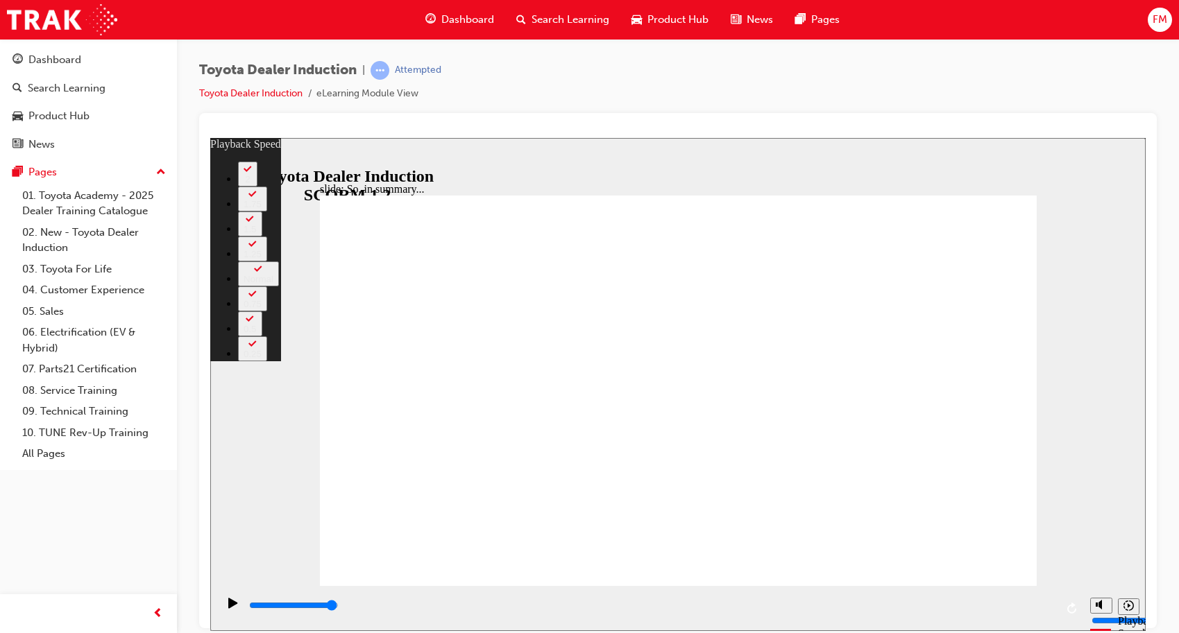
type input "128"
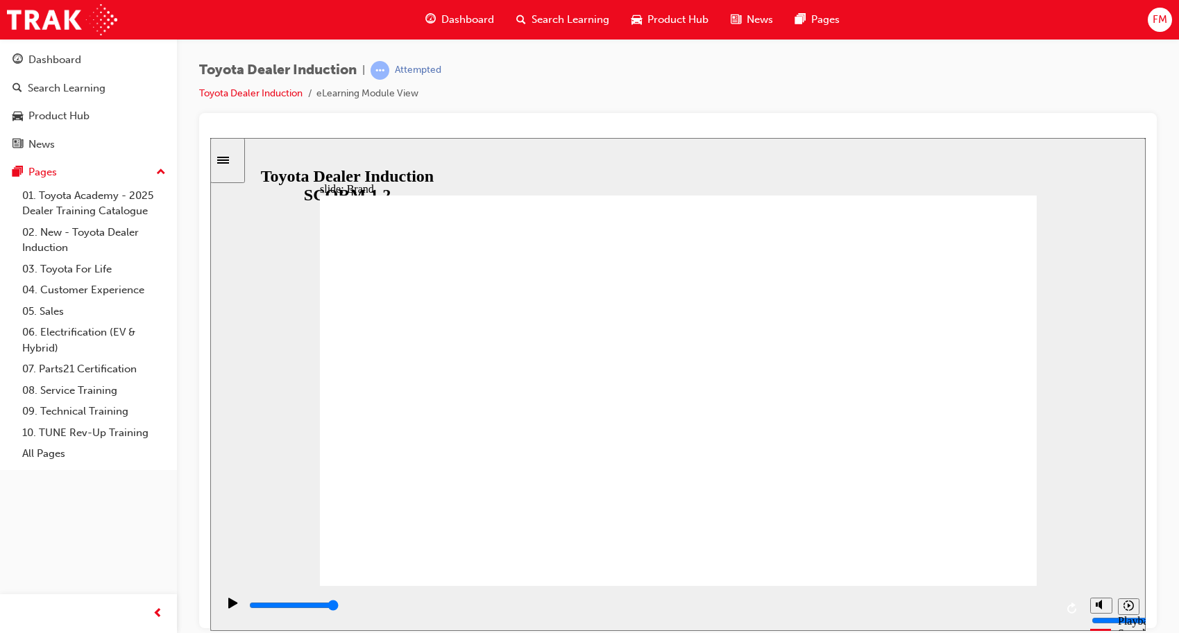
type input "8400"
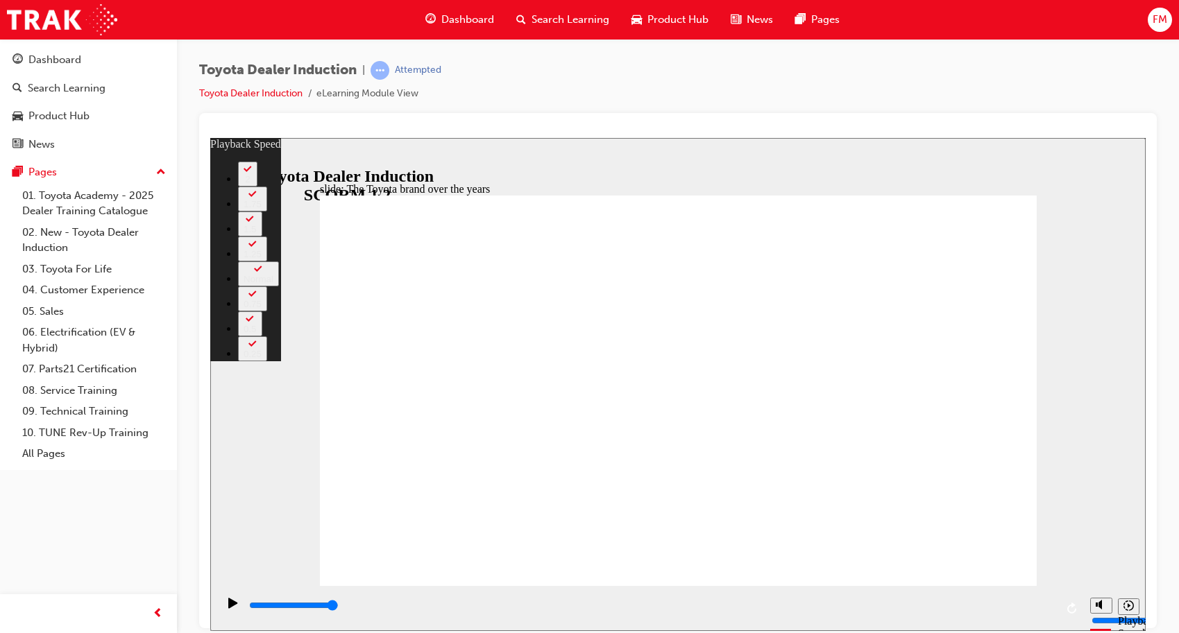
type input "165"
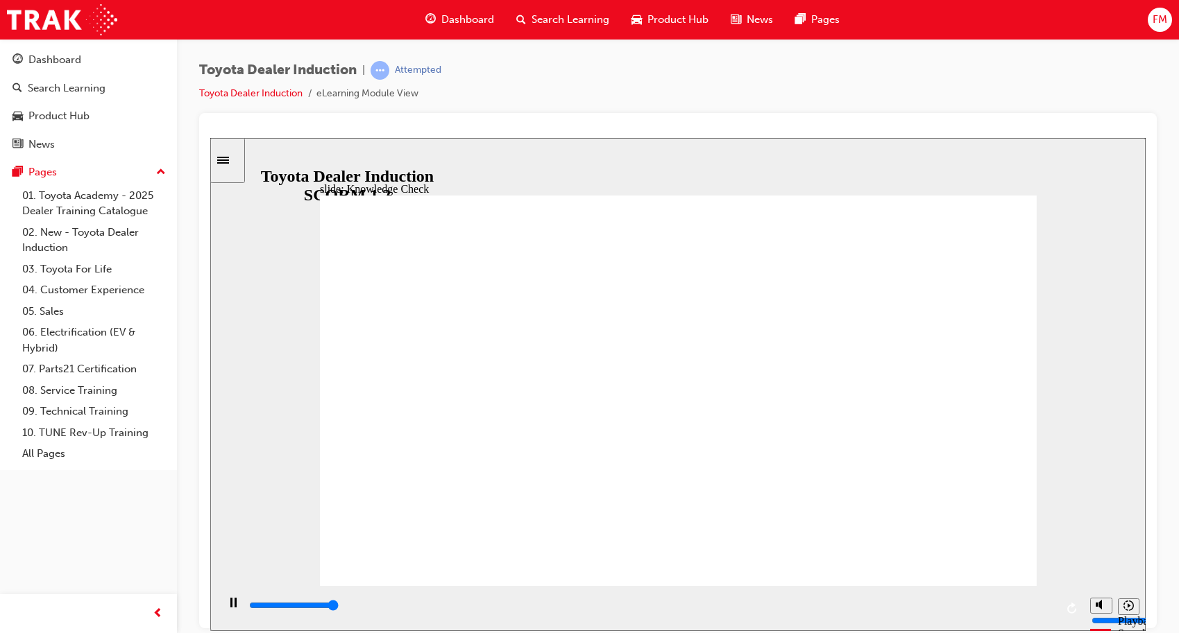
type input "5000"
radio input "true"
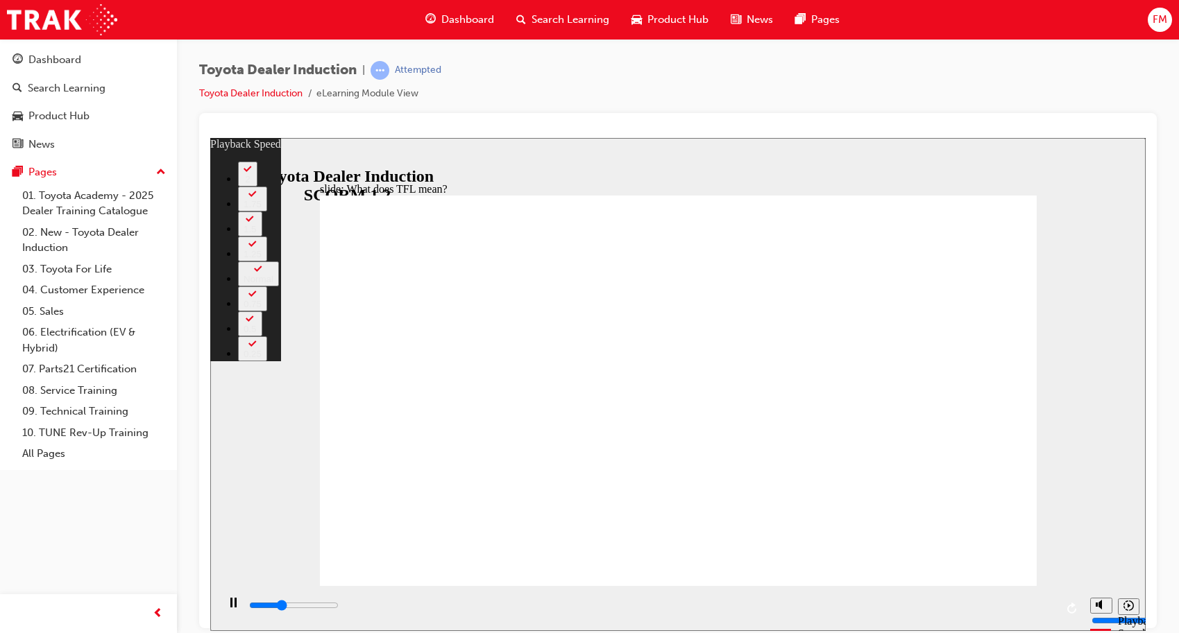
type input "3700"
type input "0"
type input "3900"
type input "0"
type input "4200"
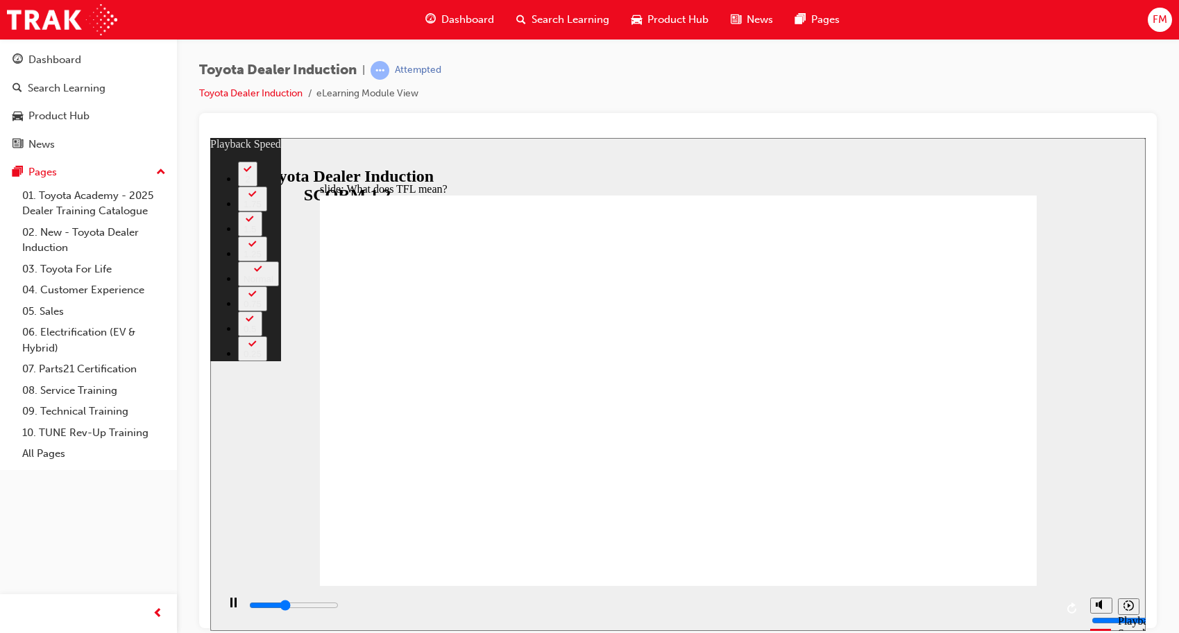
type input "1"
type input "4500"
type input "1"
type input "4700"
type input "1"
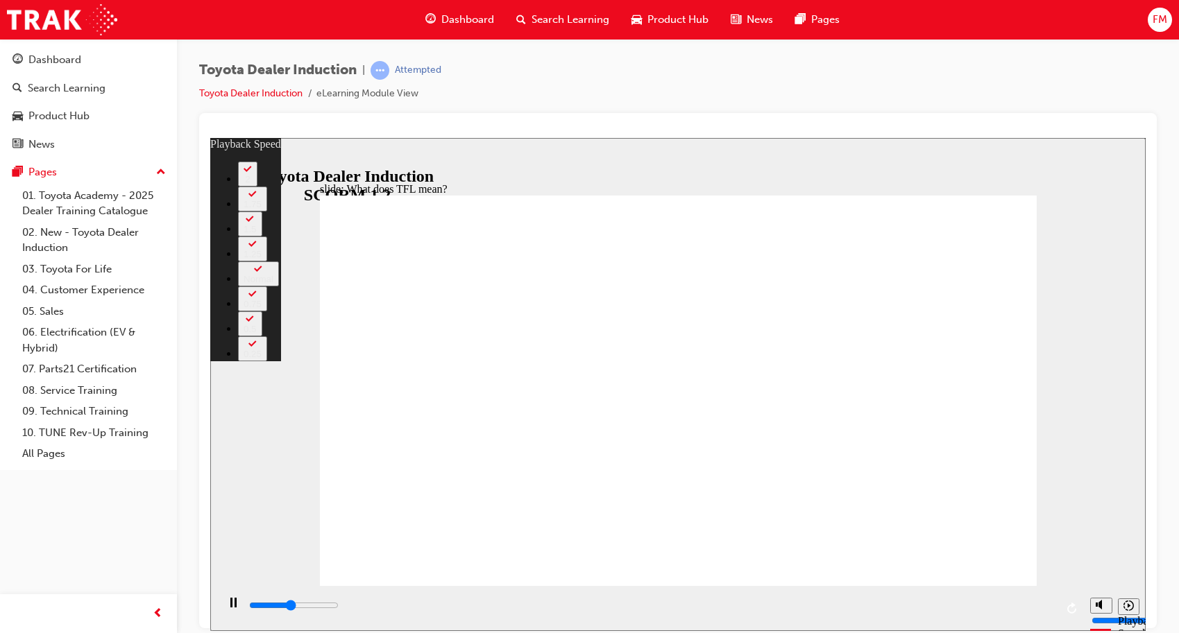
type input "5000"
type input "1"
type input "5200"
type input "2"
type input "5500"
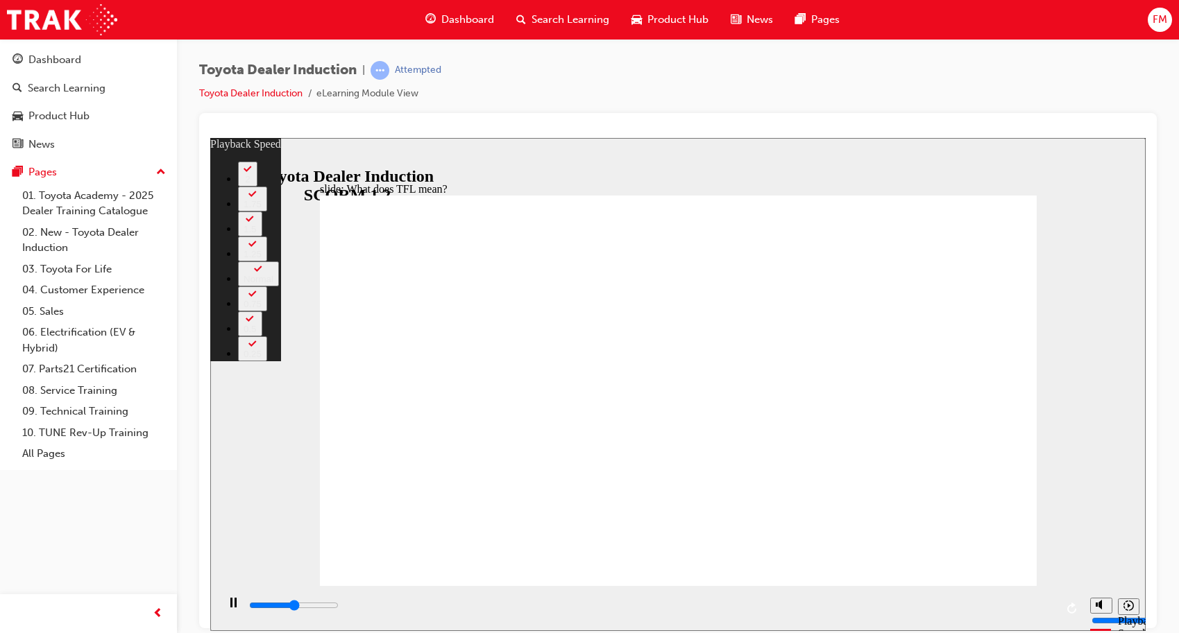
type input "2"
type input "5800"
type input "2"
type input "5800"
type input "2"
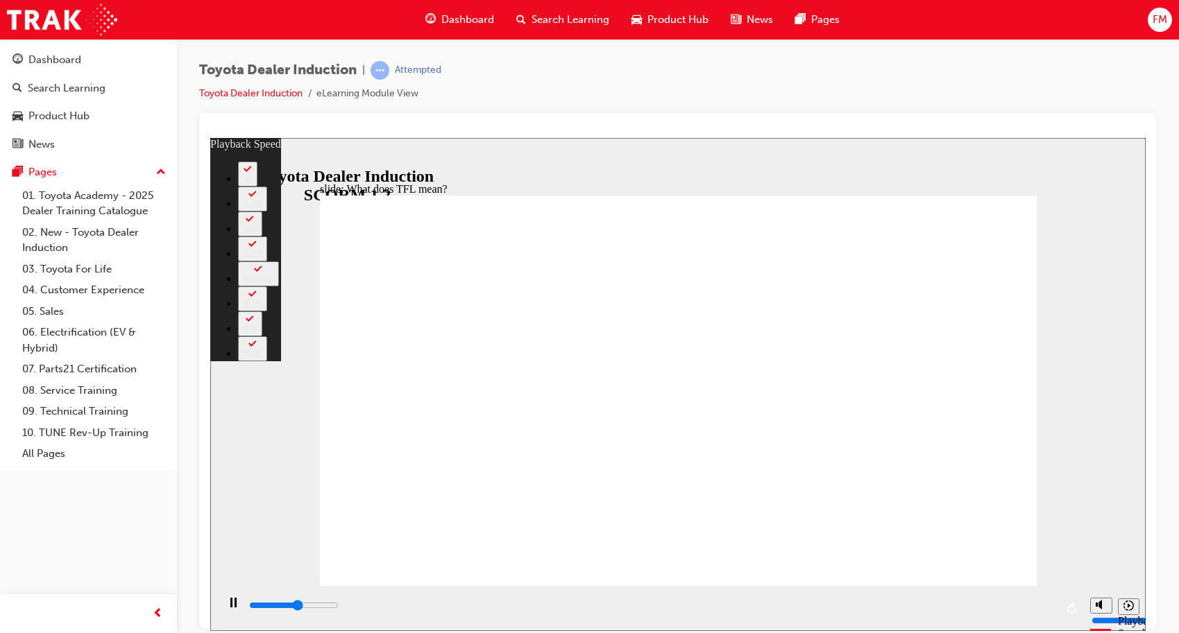
type input "6000"
type input "2"
type input "6300"
type input "3"
type input "6600"
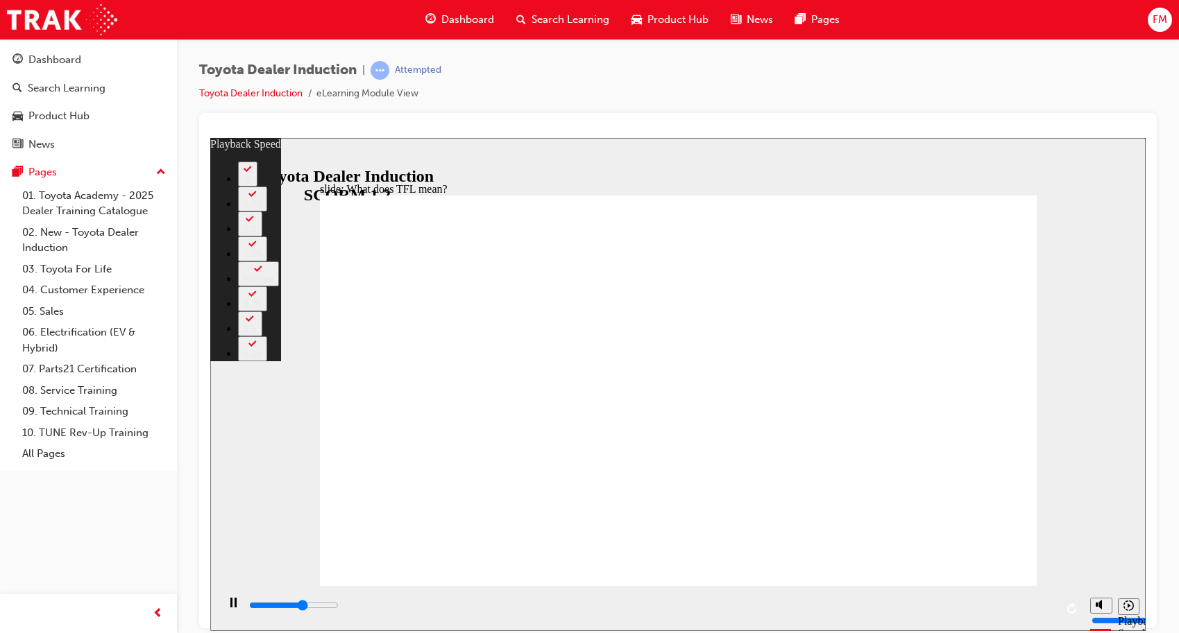
type input "3"
type input "6900"
type input "3"
type input "7100"
type input "3"
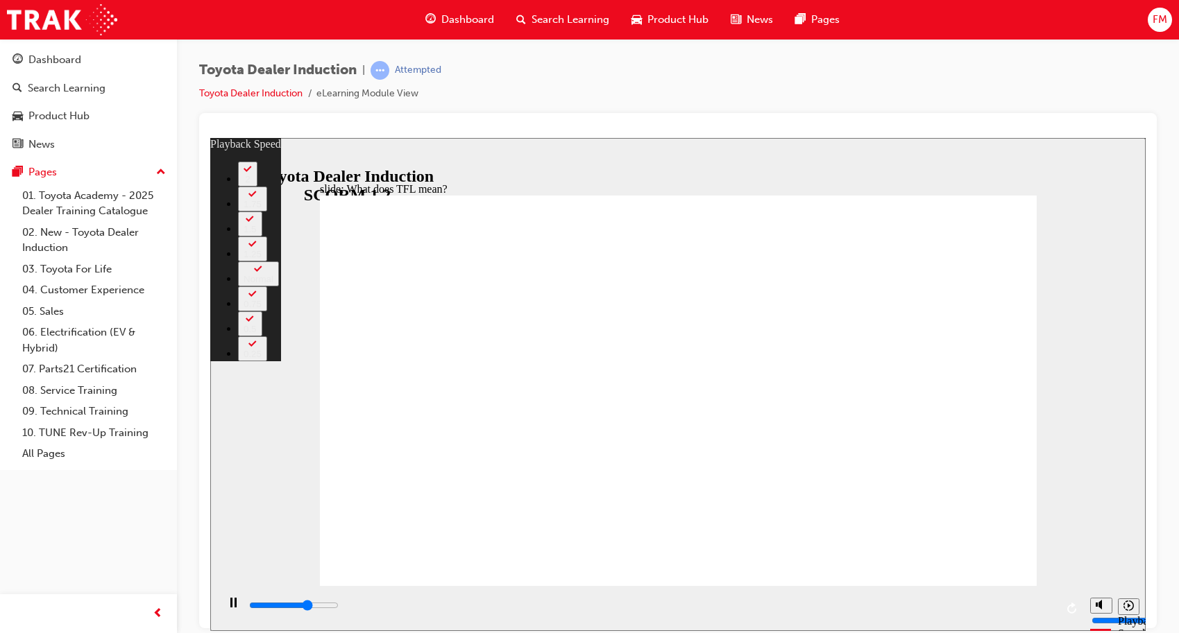
type input "7400"
type input "4"
type input "7600"
type input "4"
type input "7900"
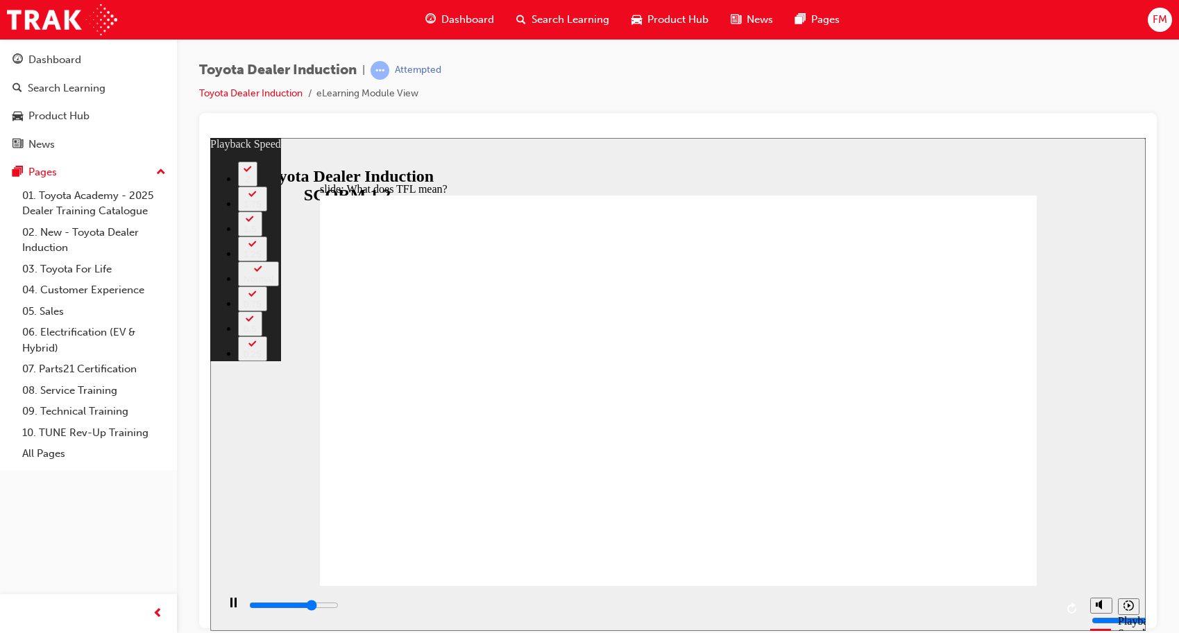
type input "4"
type input "8100"
type input "4"
type input "8400"
type input "5"
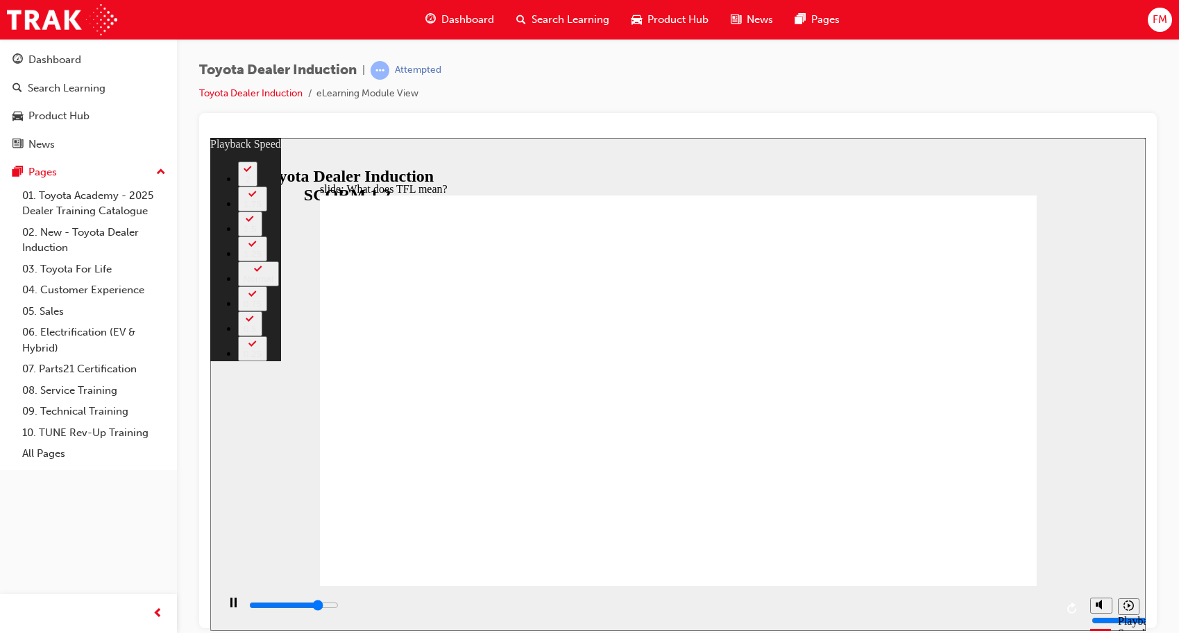
type input "8700"
type input "5"
type input "9000"
type input "5"
type input "9200"
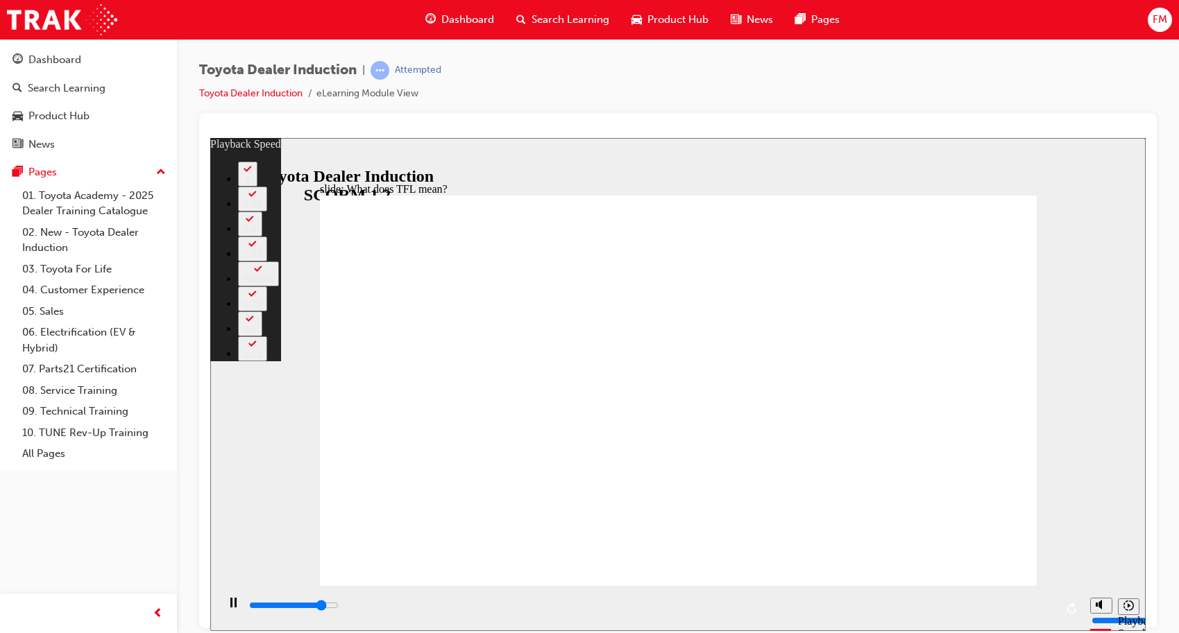
type input "6"
type input "9500"
type input "6"
type input "9700"
type input "6"
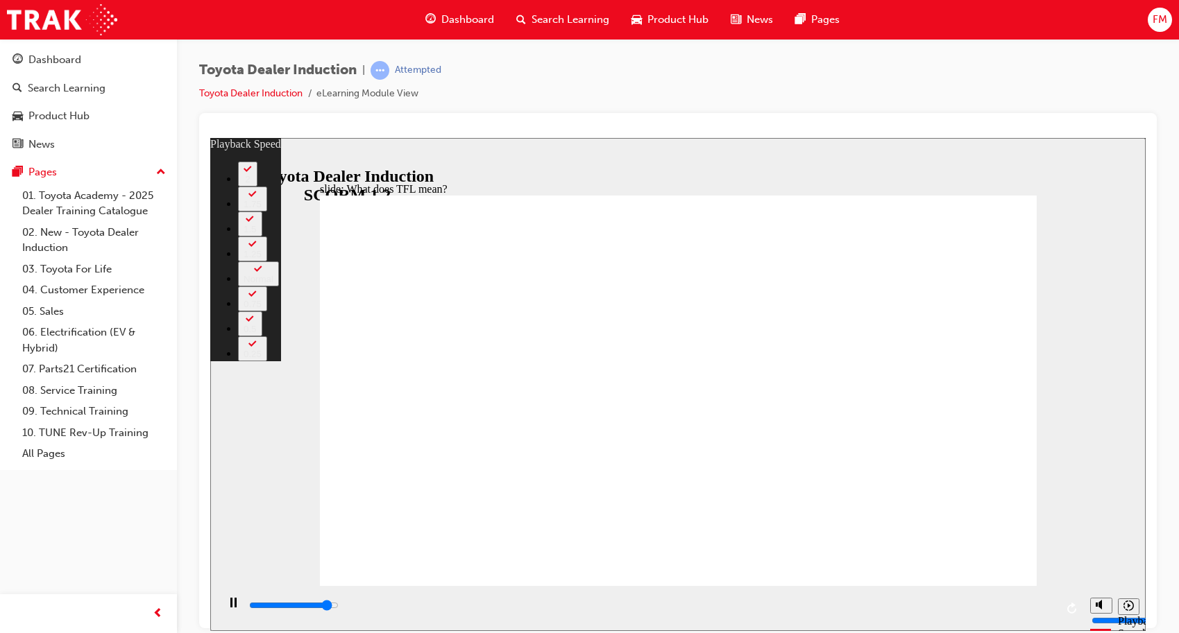
type input "10000"
type input "6"
type input "10300"
type input "7"
type input "10600"
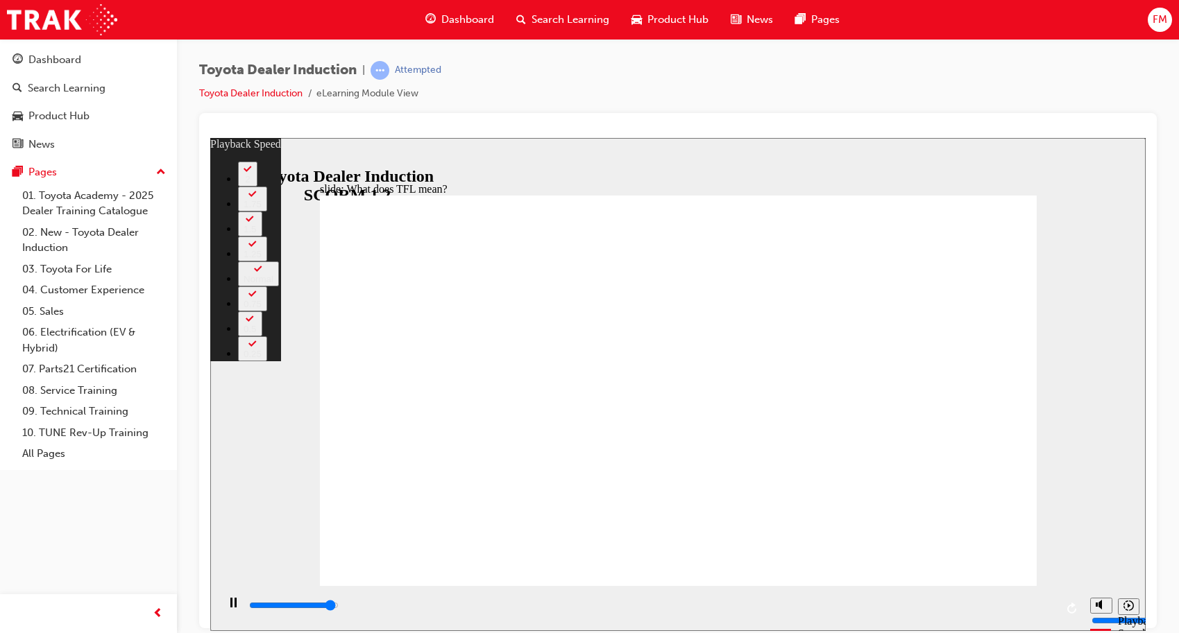
type input "7"
type input "10800"
type input "7"
type input "10800"
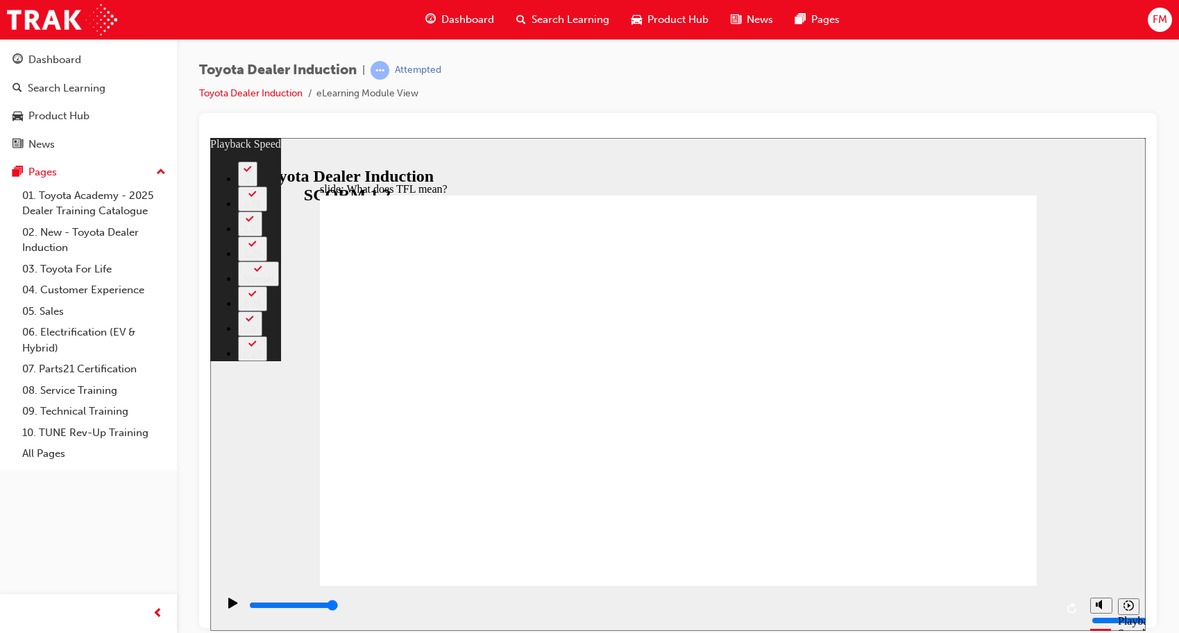
type input "139"
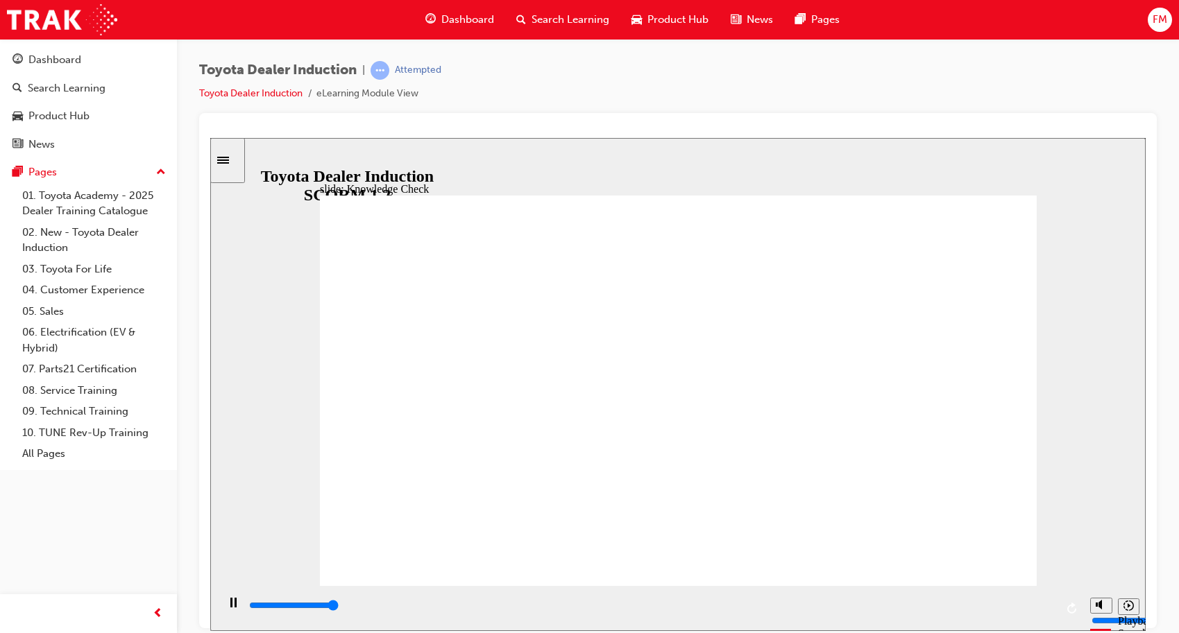
type input "5000"
radio input "true"
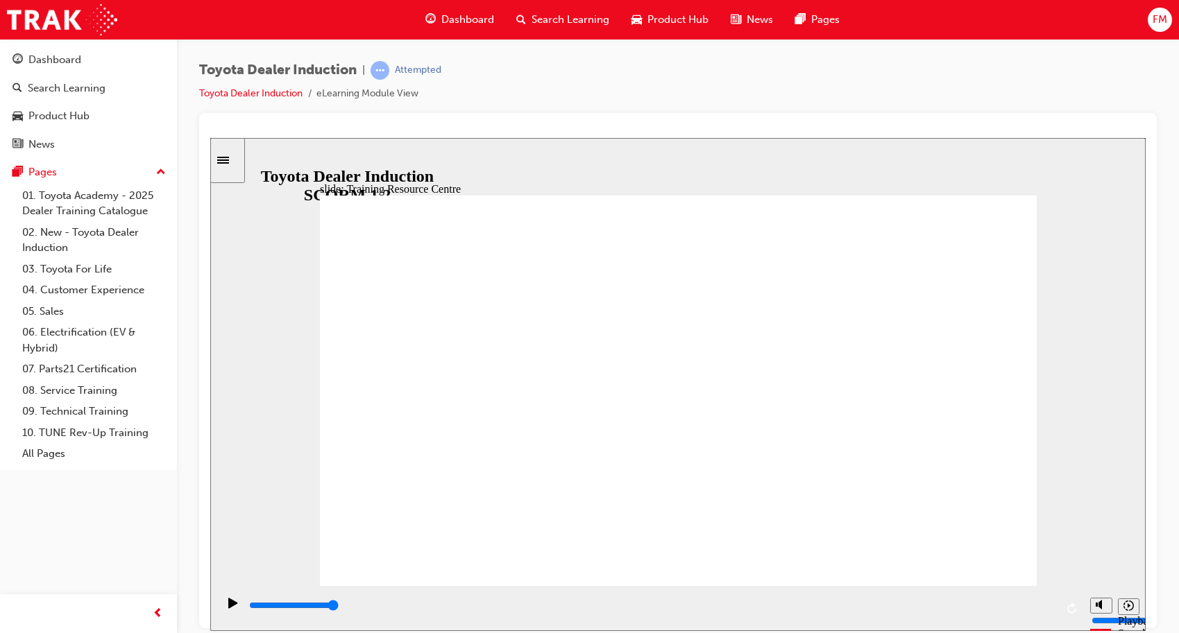
type input "2000"
radio input "true"
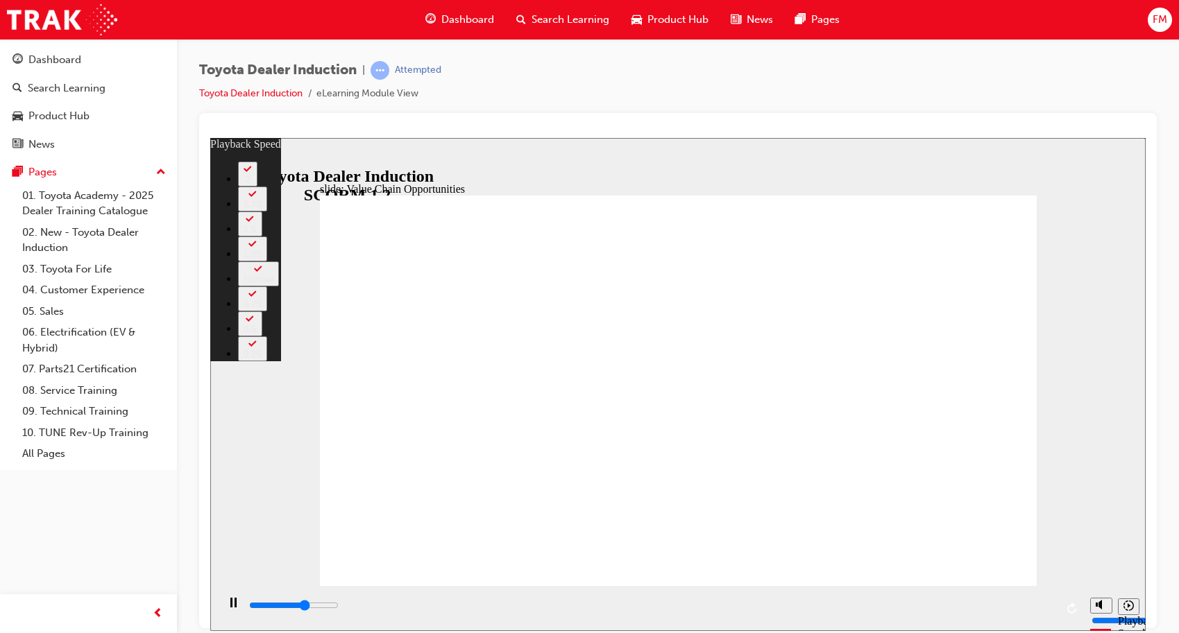
type input "7200"
type input "0"
type input "7500"
type input "1"
type input "7800"
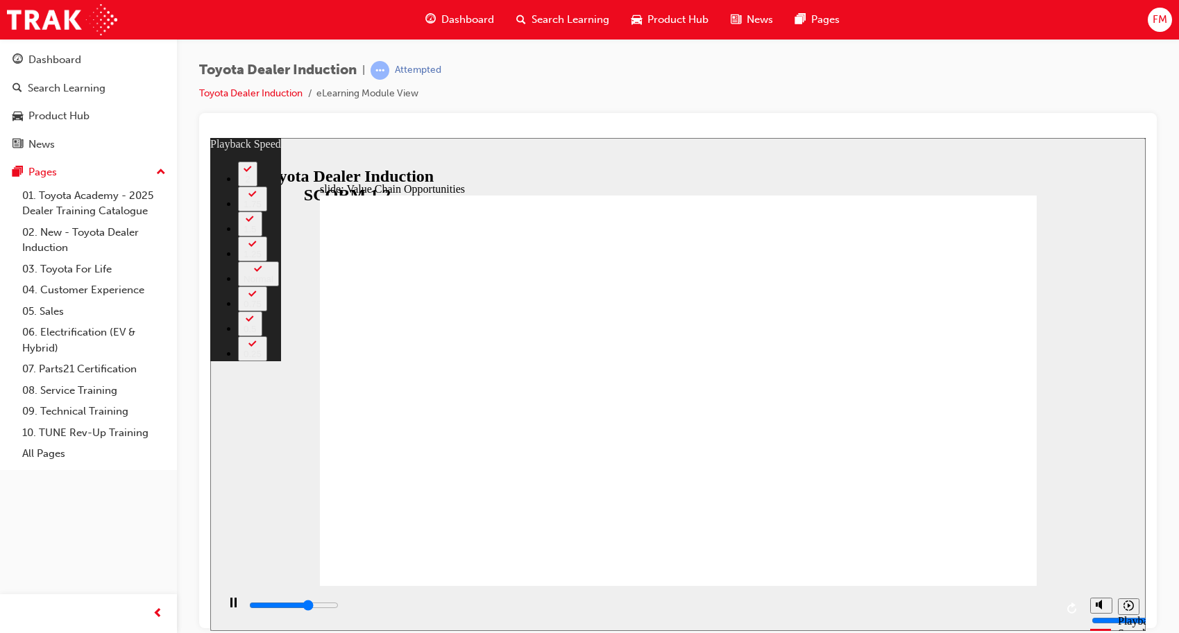
type input "1"
type input "8000"
type input "1"
type input "8300"
type input "1"
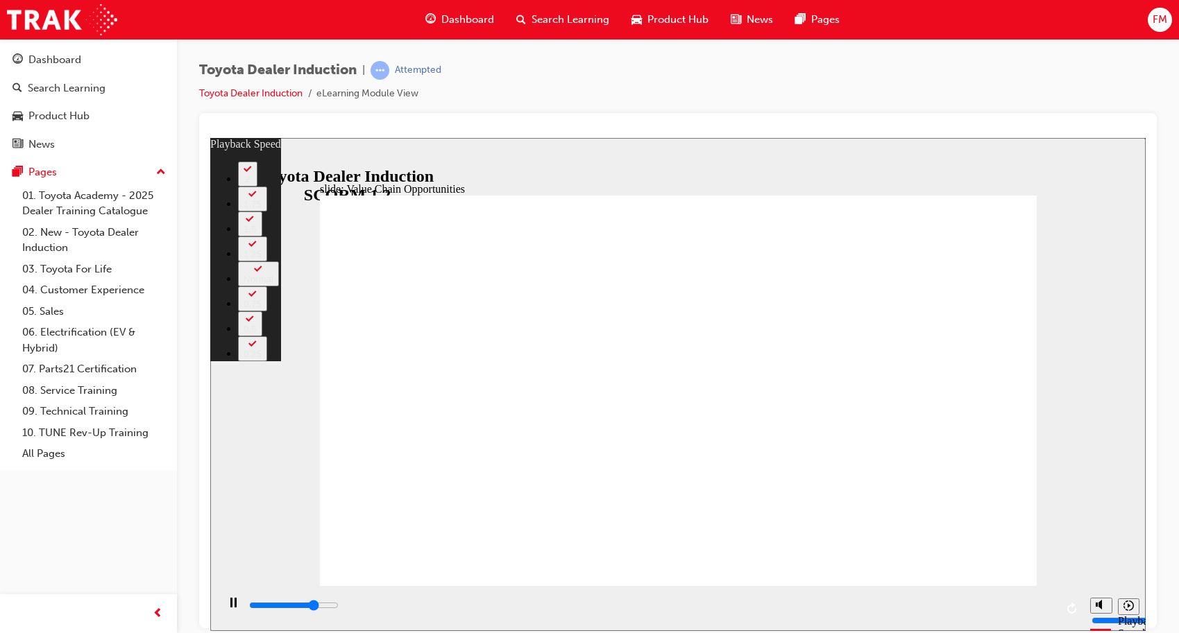
type input "8600"
type input "2"
type input "8800"
type input "2"
type input "9100"
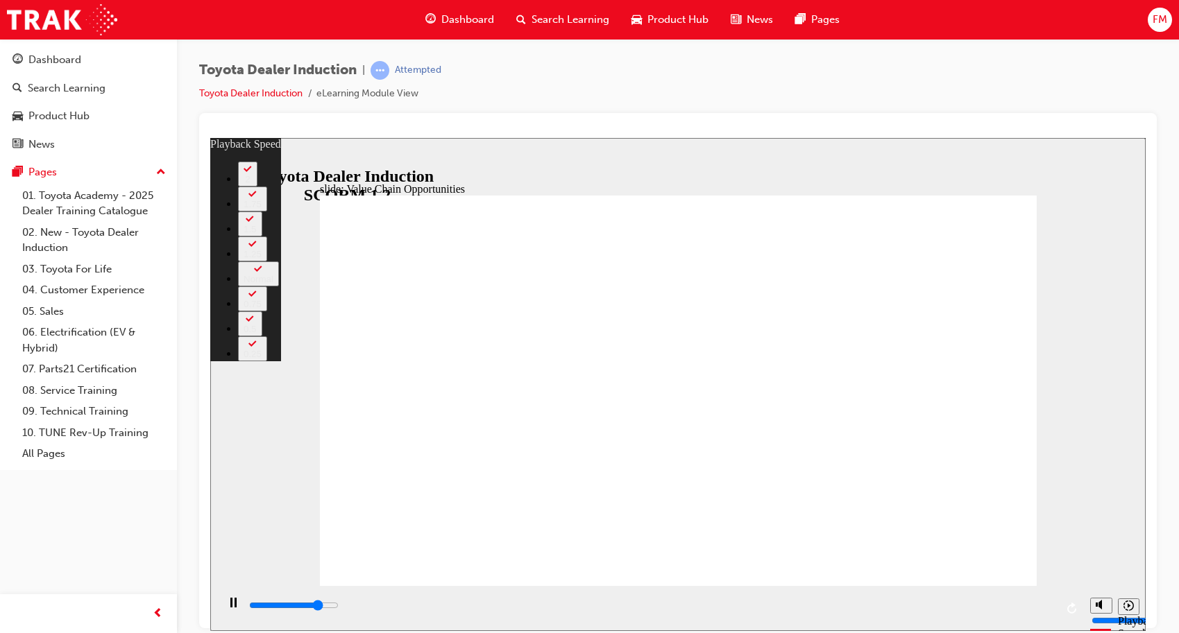
type input "2"
type input "9300"
type input "2"
type input "9600"
type input "3"
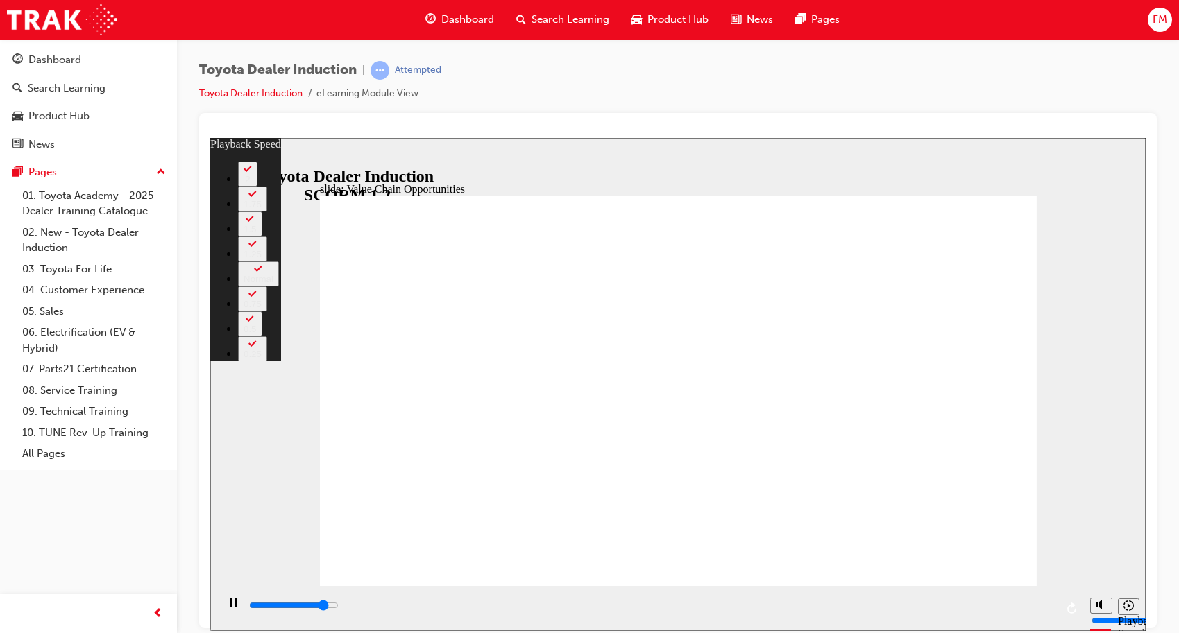
type input "9900"
type input "3"
type input "9900"
type input "3"
type input "10200"
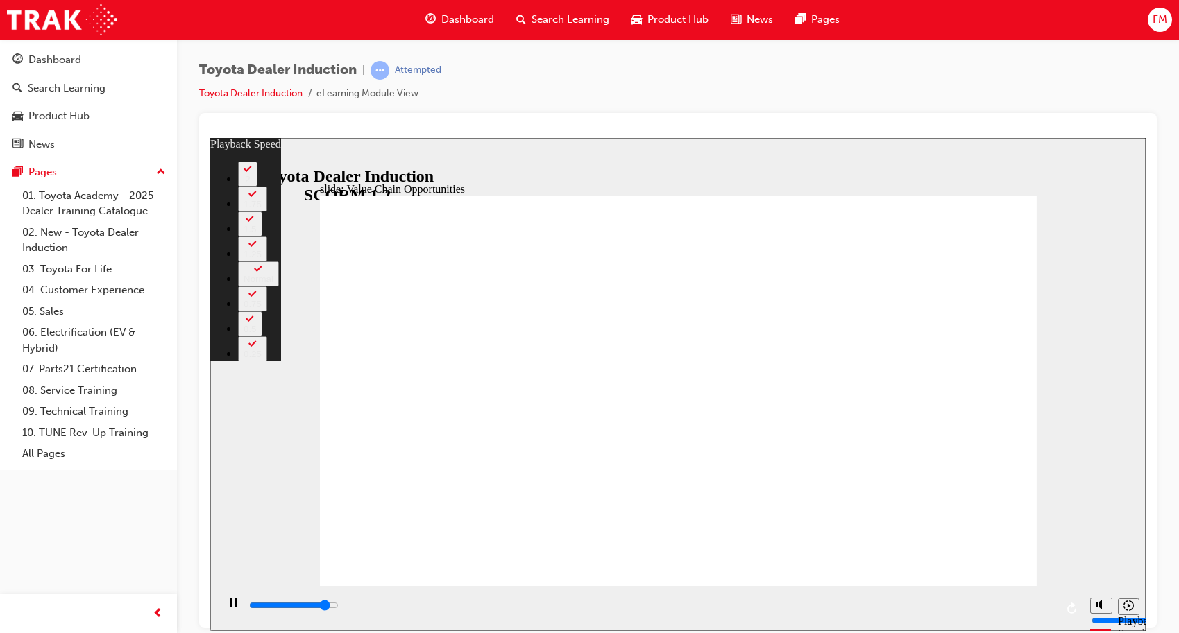
type input "3"
type input "10400"
type input "3"
type input "10700"
type input "4"
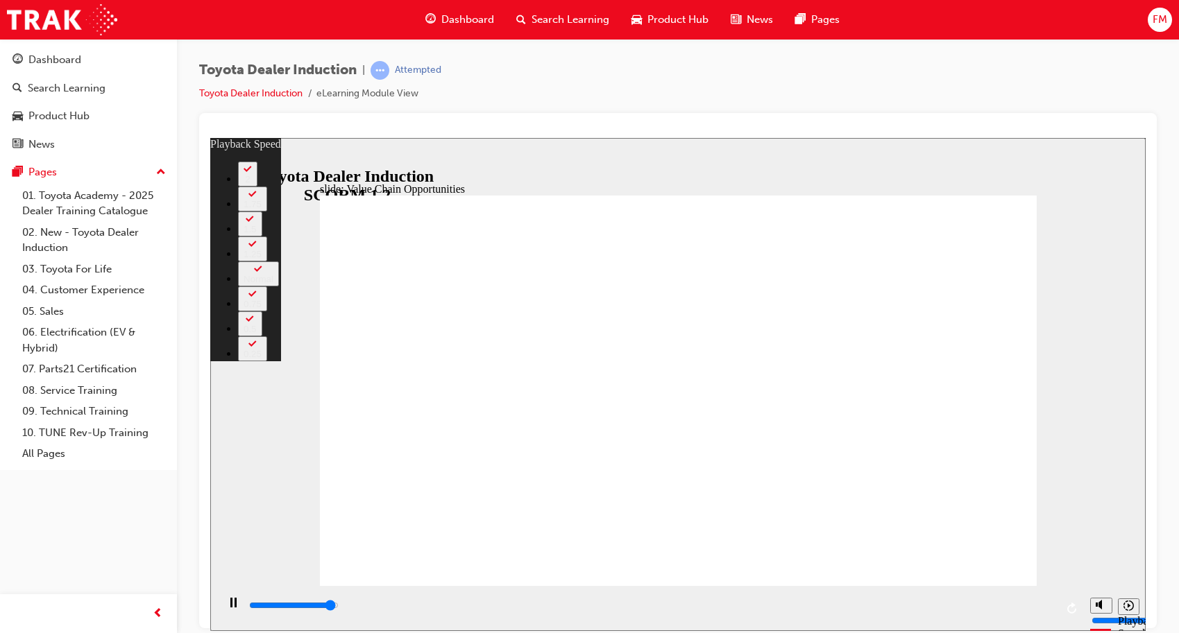
type input "10900"
type input "4"
type input "11200"
type input "4"
type input "11300"
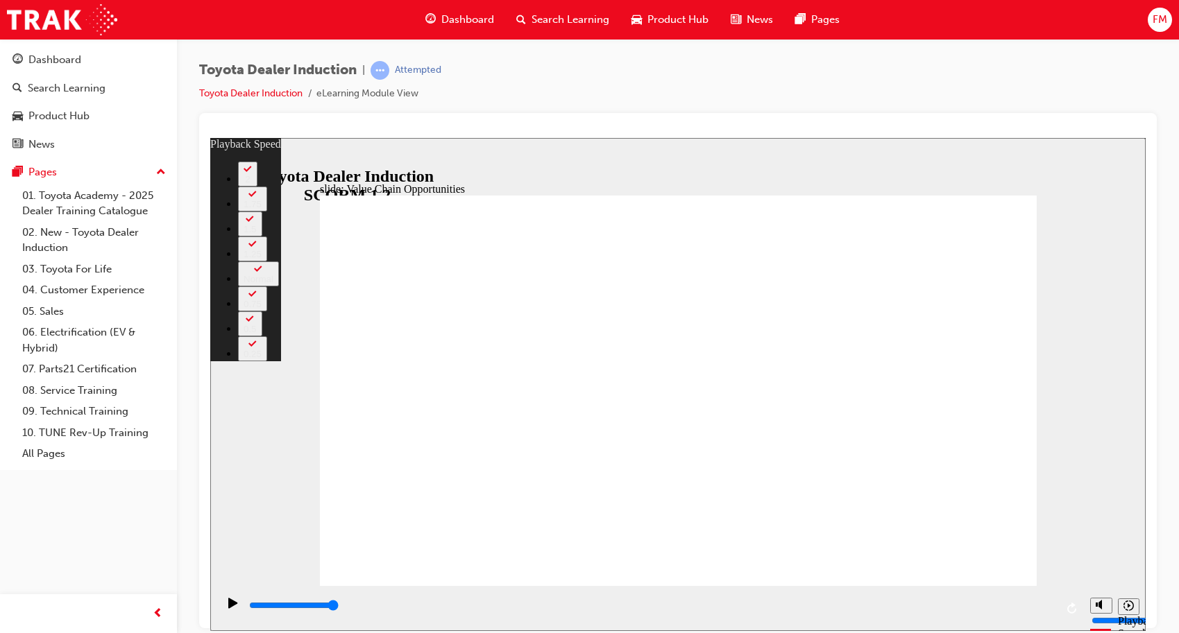
type input "64"
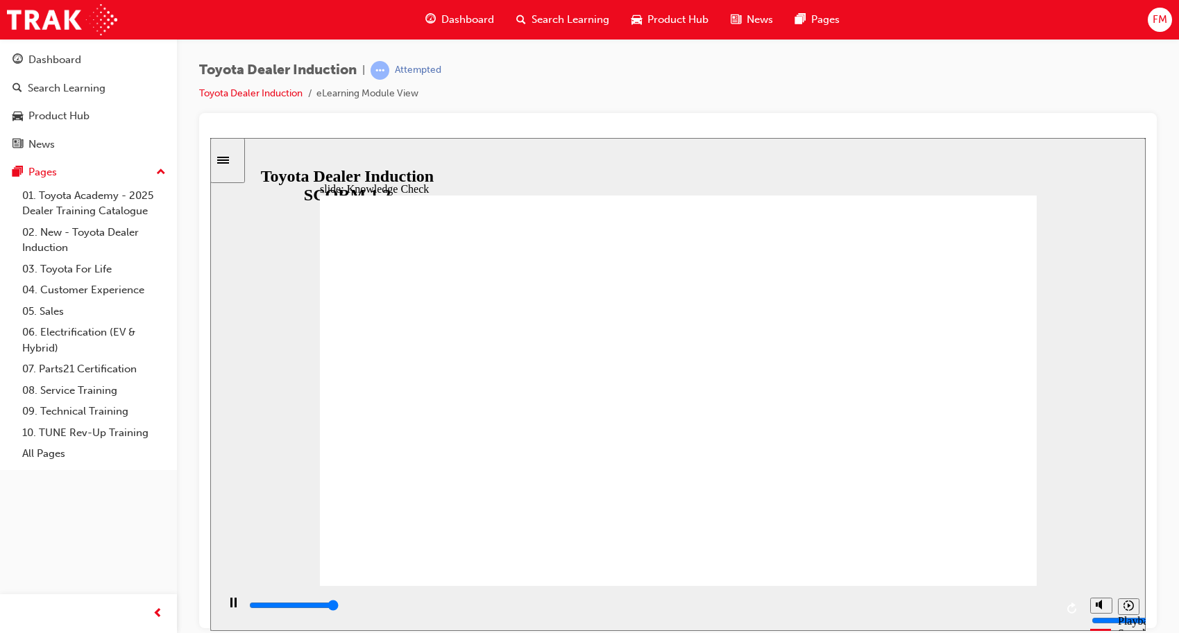
type input "5000"
radio input "true"
type input "5000"
radio input "true"
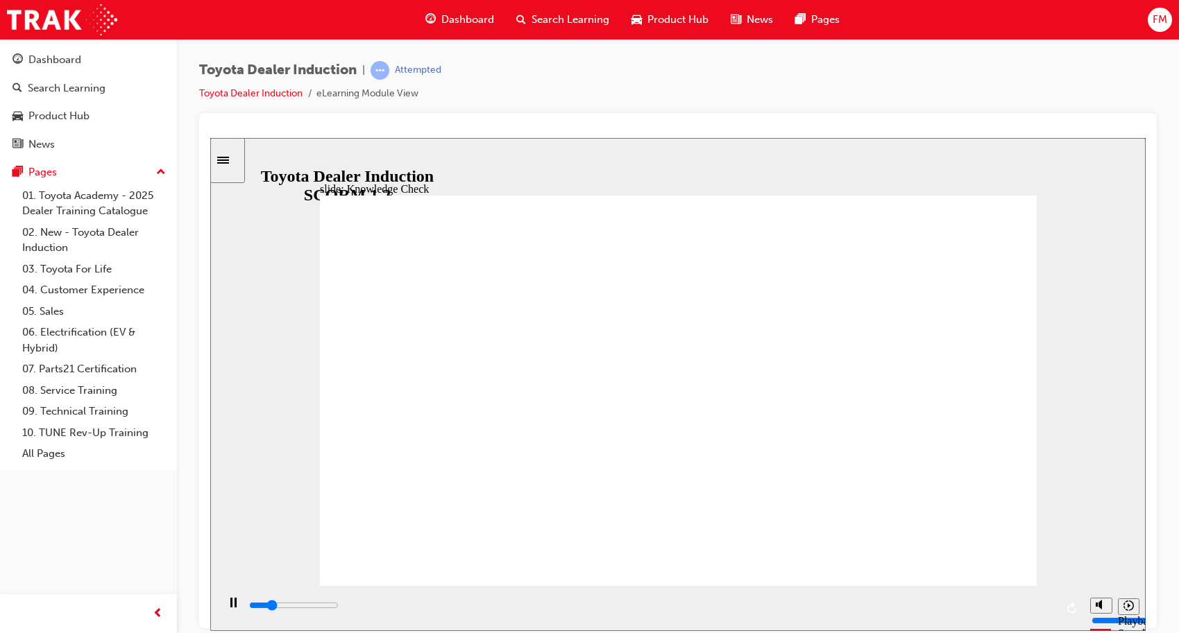
type input "2600"
type input "T"
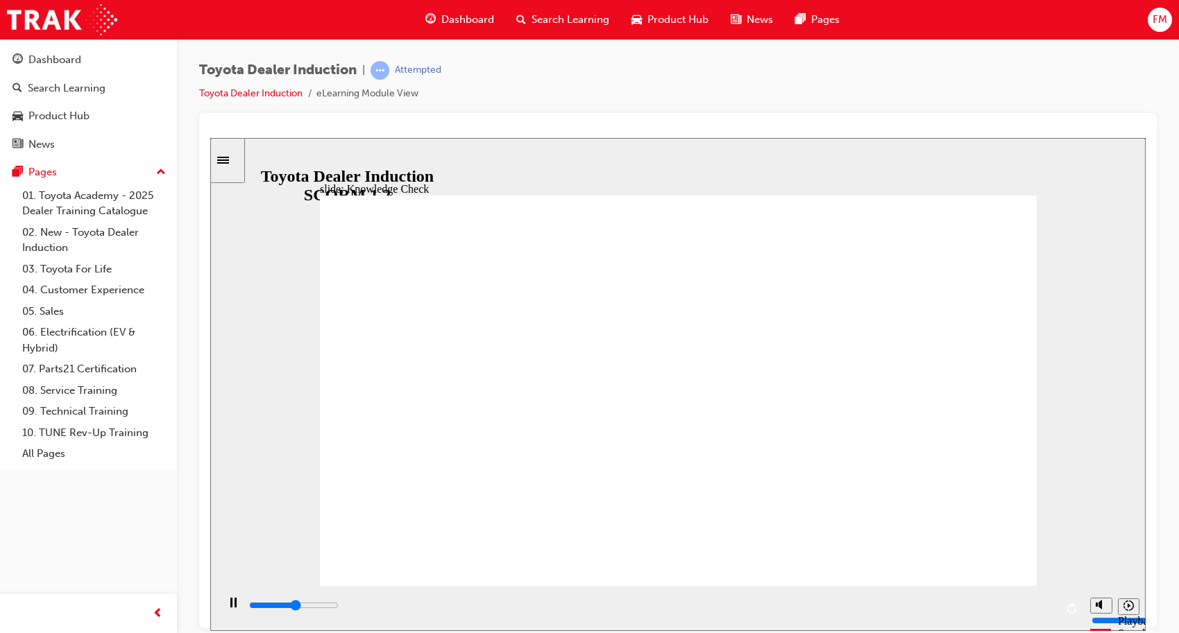
type input "T"
type input "3000"
type input "To"
type input "3500"
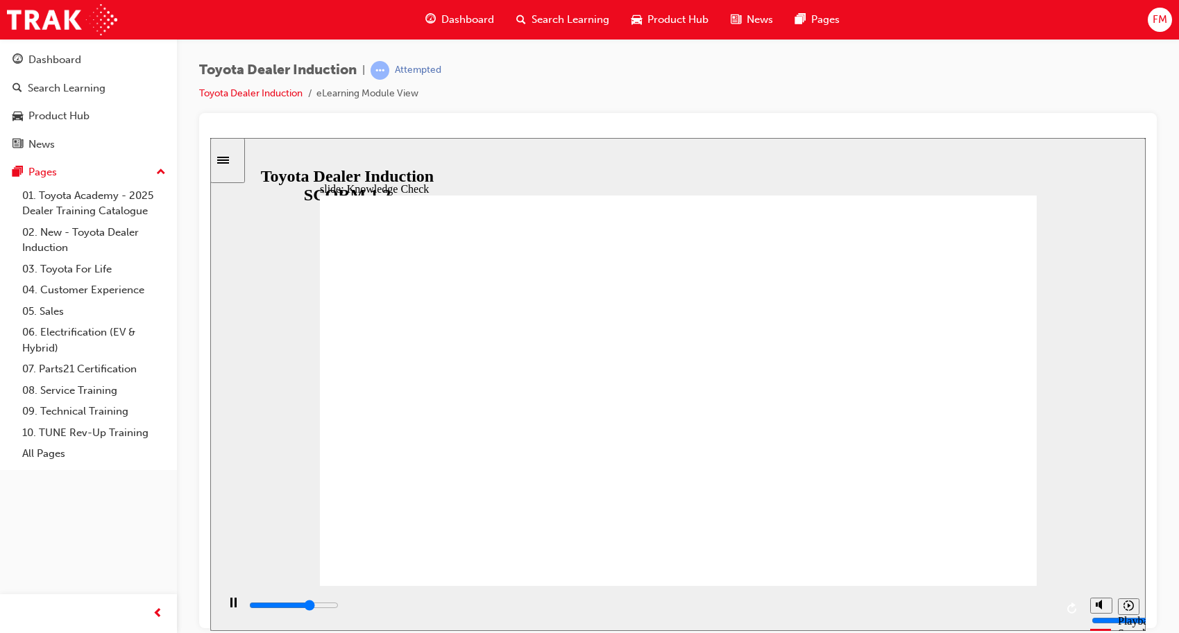
type input "Toy"
type input "3800"
type input "Toyo"
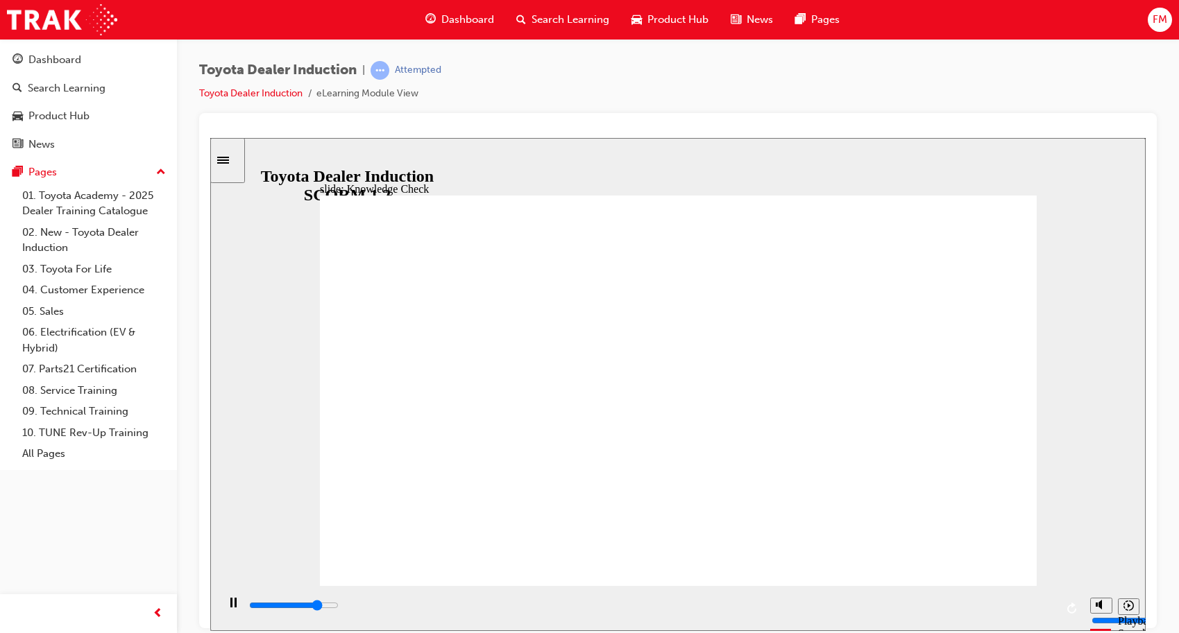
type input "4000"
type input "Toyot"
type input "4300"
type input "Toyota"
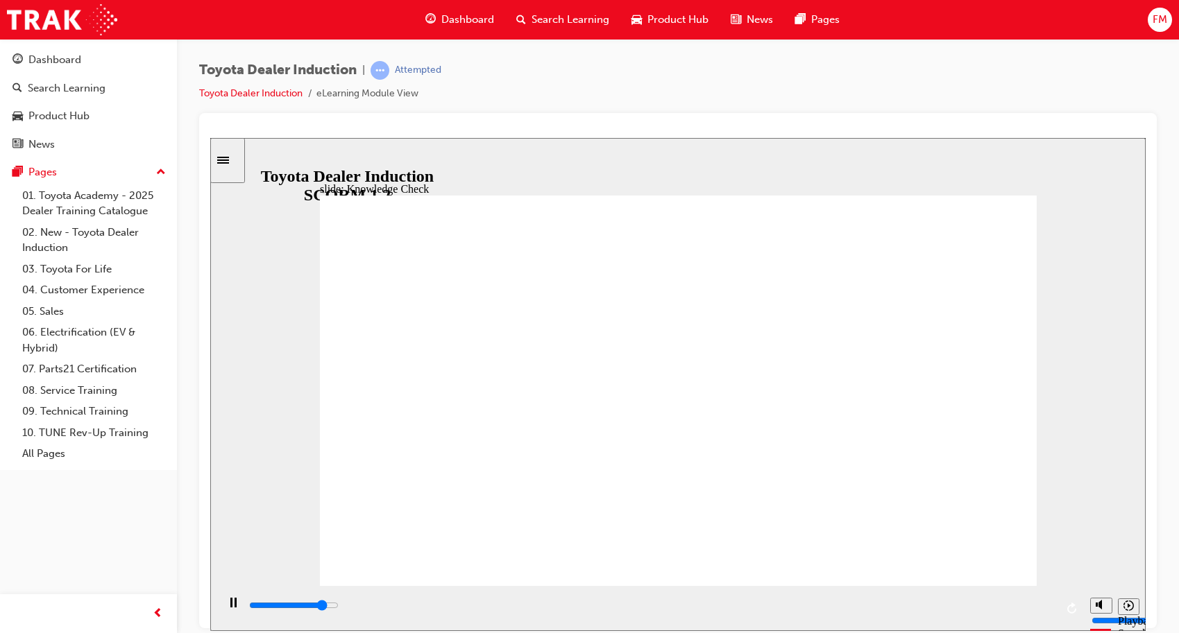
type input "Toyota"
type input "4500"
type input "Toyota"
type input "4800"
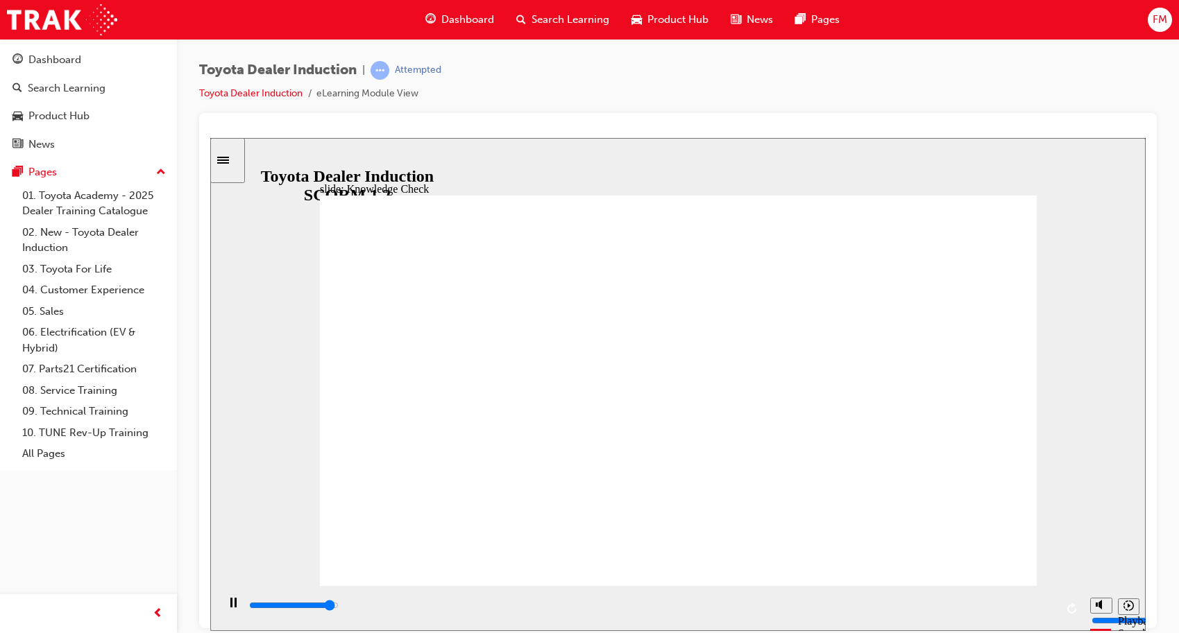
type input "Toyota E"
type input "5000"
type input "Toyota EN"
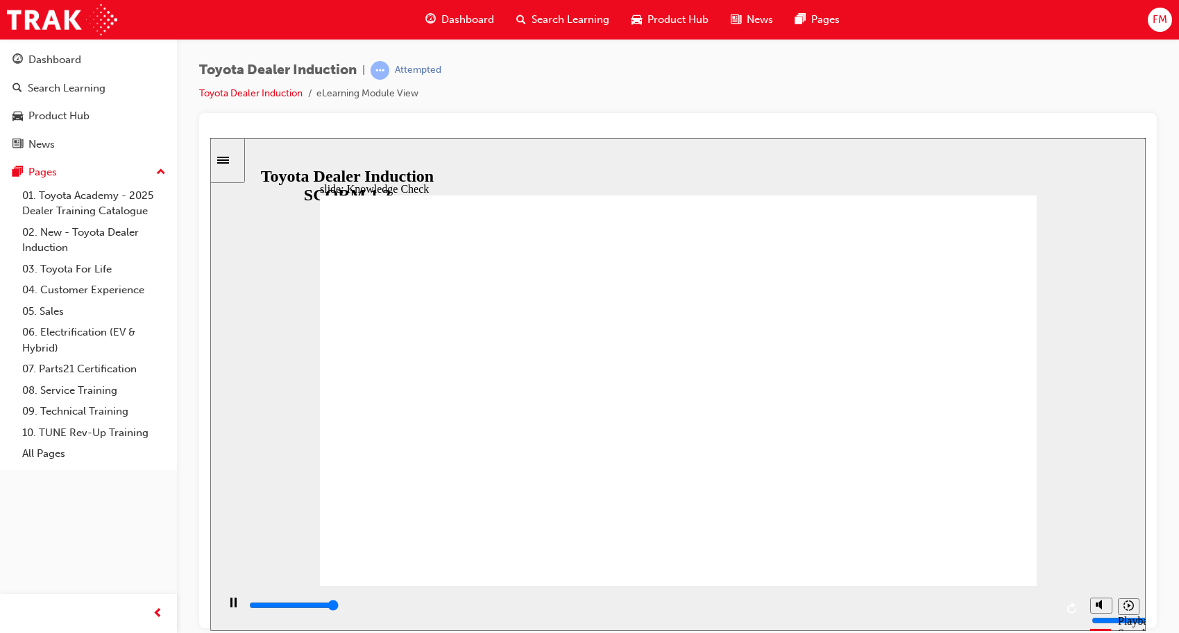
type input "5000"
type input "Toyota ENg"
type input "Toyota EN"
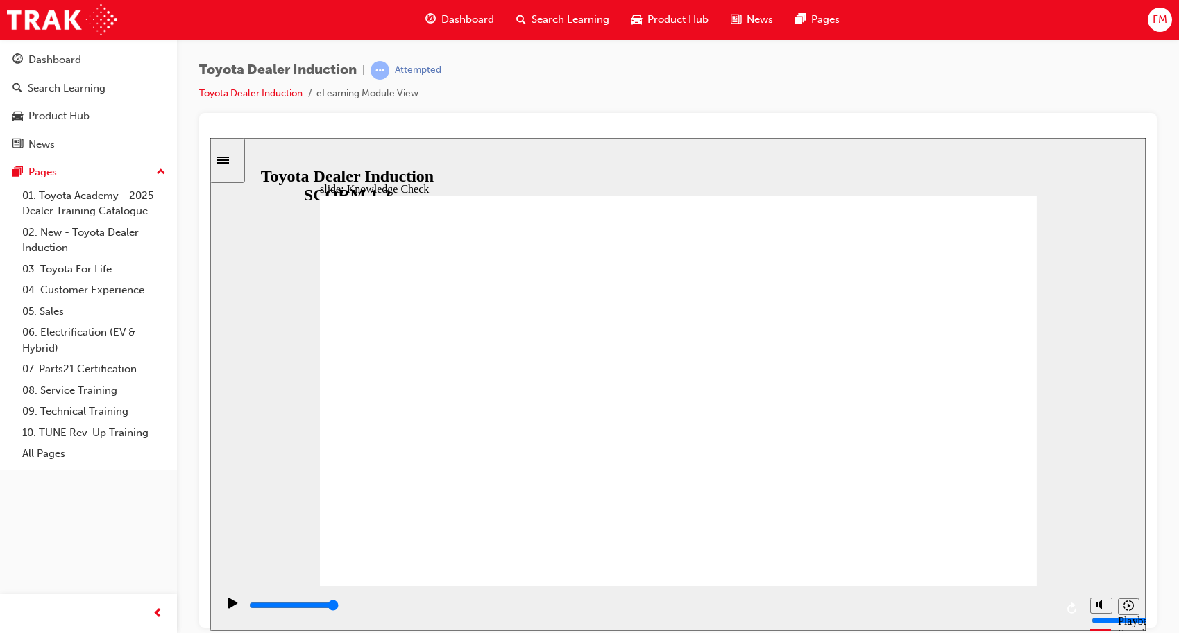
type input "Toyota E"
type input "Toyota En"
type input "Toyota Eng"
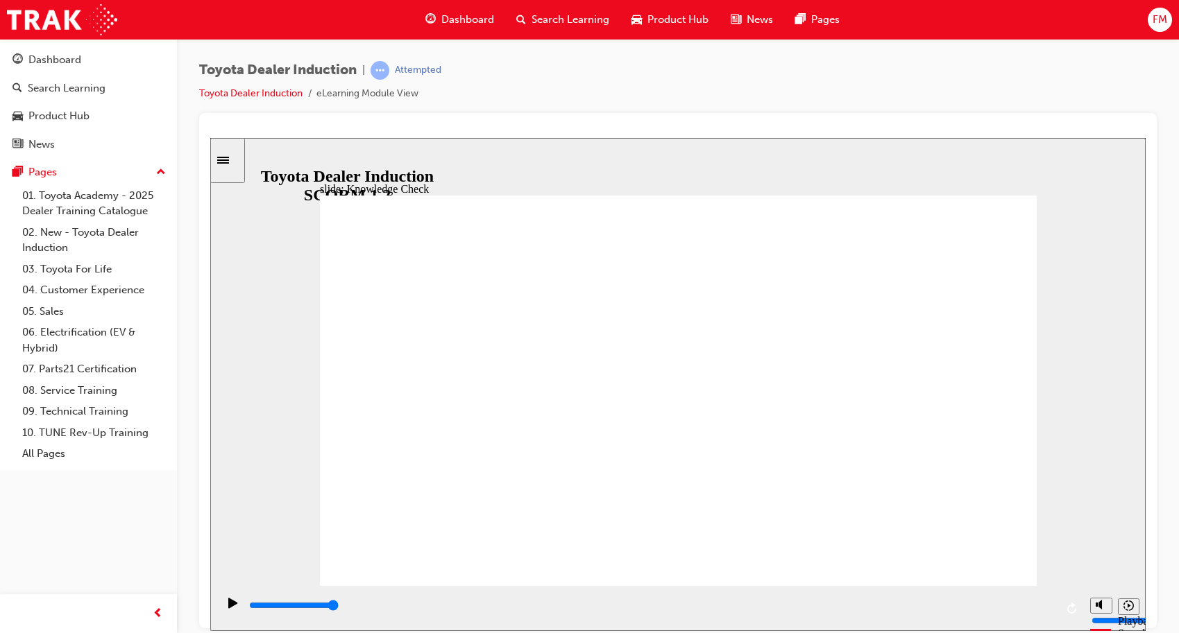
type input "Toyota Eng"
type input "Toyota Enga"
type input "Toyota Engag"
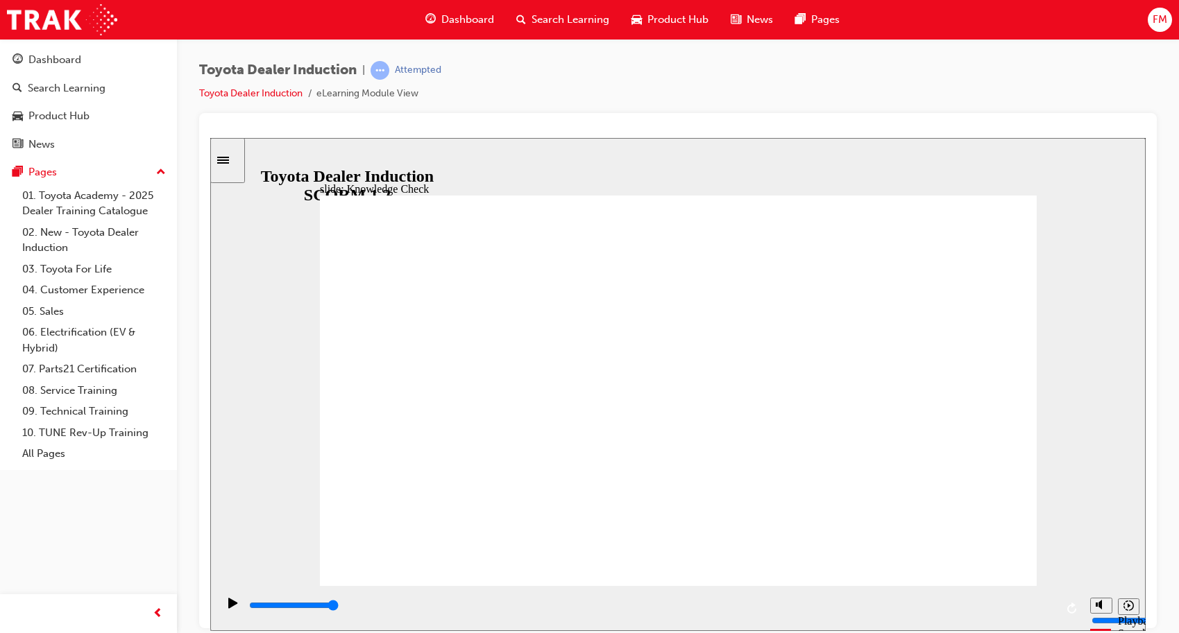
type input "Toyota Engage"
type input "Toyota Engage A"
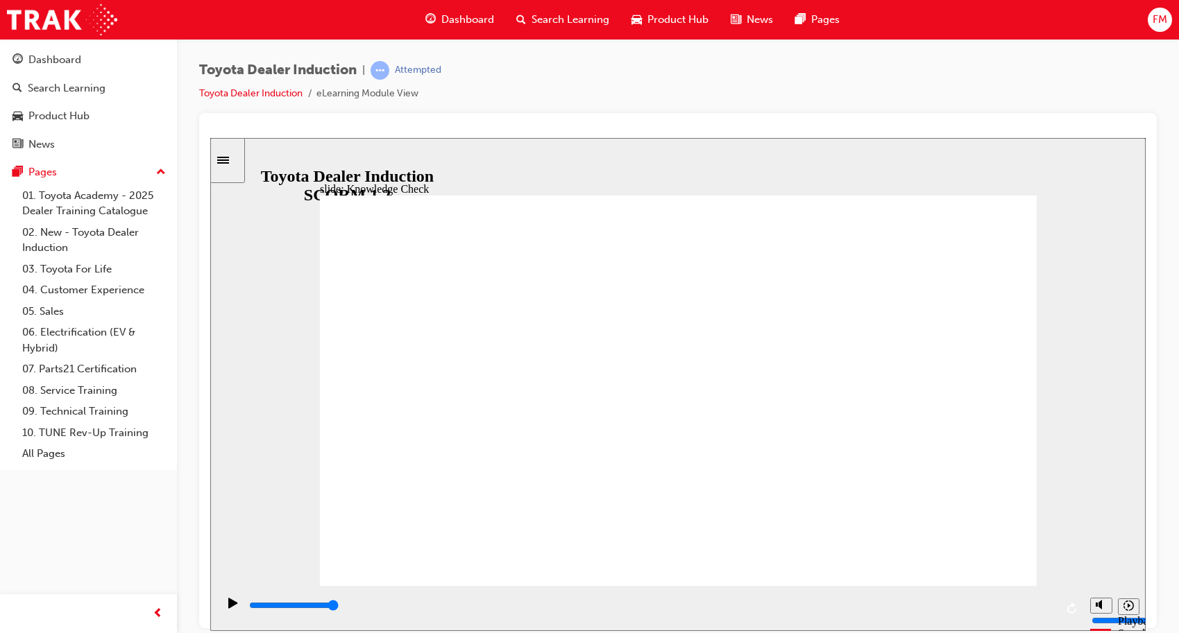
type input "Toyota Engage A"
type input "Toyota Engage Ap"
type input "Toyota Engage App"
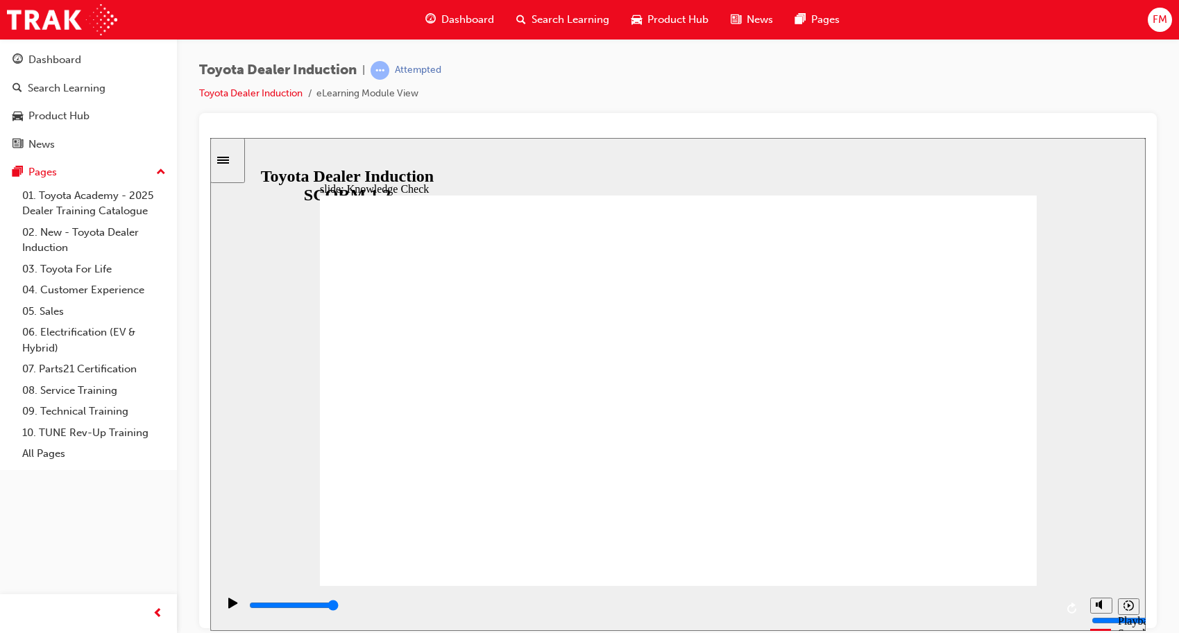
type input "Toyota Engage App"
drag, startPoint x: 980, startPoint y: 215, endPoint x: 987, endPoint y: 209, distance: 9.3
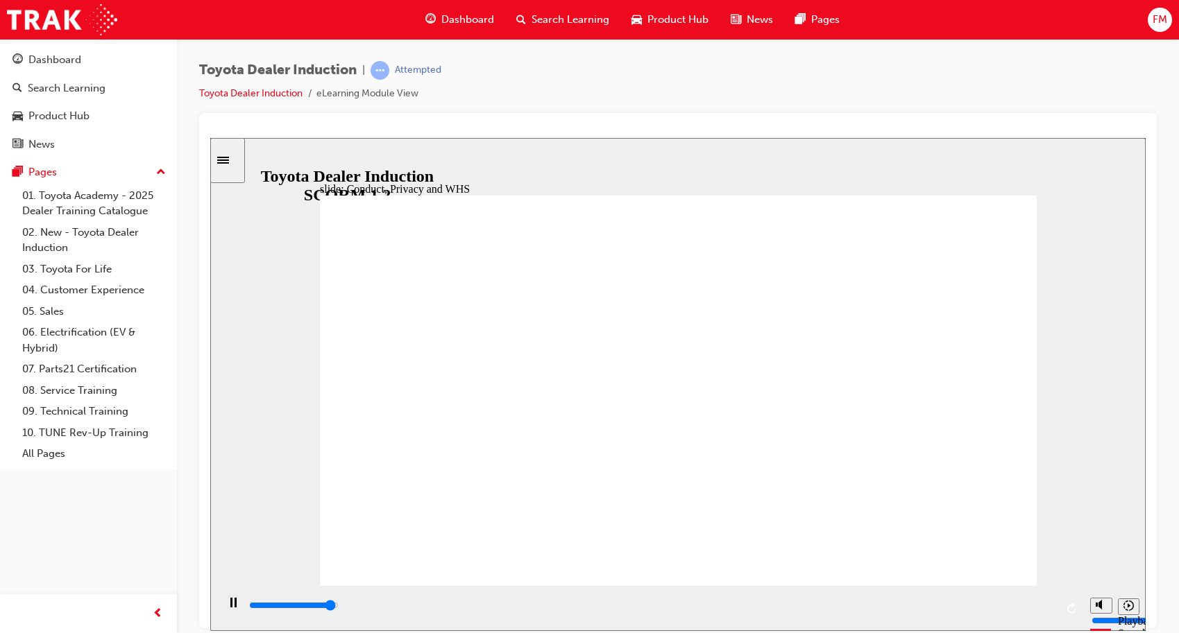
type input "26000"
